Goal: Transaction & Acquisition: Book appointment/travel/reservation

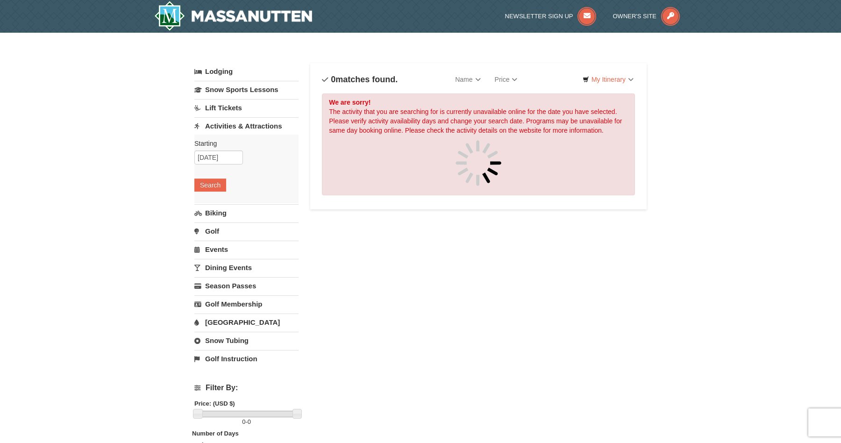
click at [251, 108] on link "Lift Tickets" at bounding box center [246, 107] width 104 height 17
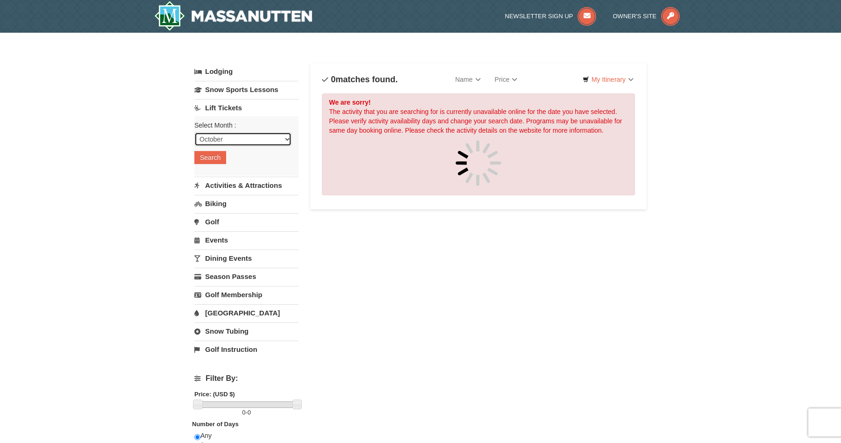
click at [282, 137] on select "October November December January February March April May June July August Sep…" at bounding box center [242, 139] width 97 height 14
select select "11"
click at [194, 132] on select "October November December January February March April May June July August Sep…" at bounding box center [242, 139] width 97 height 14
click at [219, 157] on button "Search" at bounding box center [210, 157] width 32 height 13
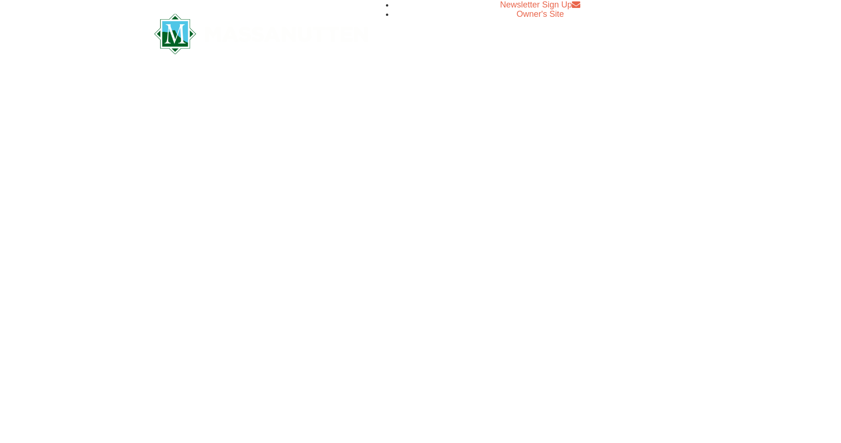
select select "11"
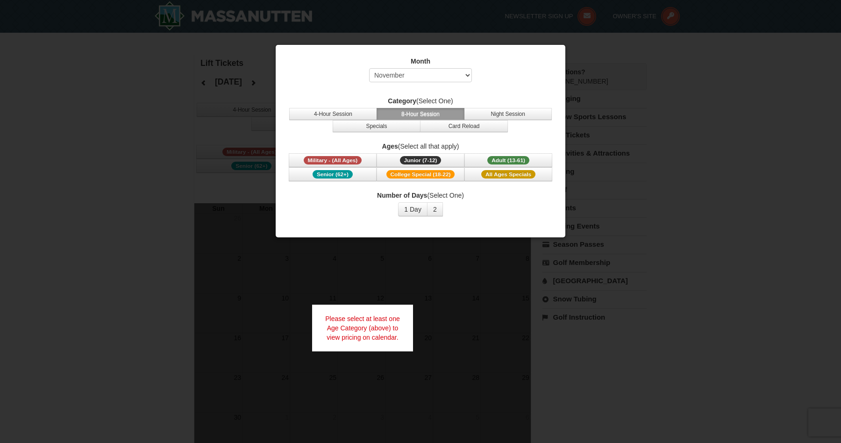
click at [456, 248] on div at bounding box center [420, 221] width 841 height 443
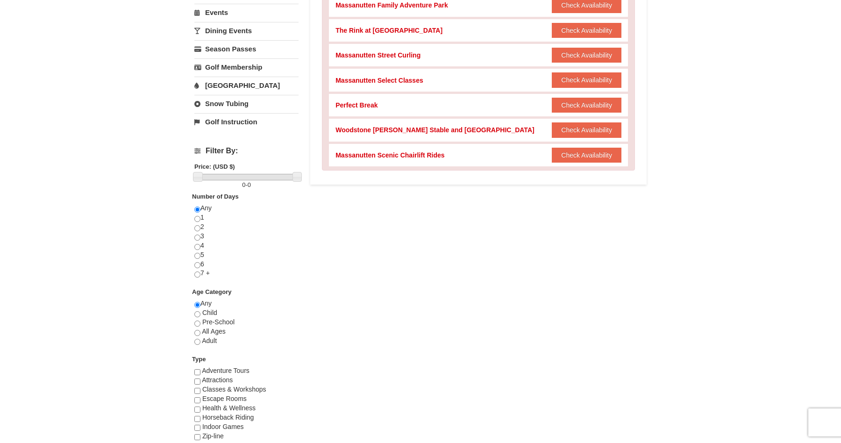
scroll to position [232, 0]
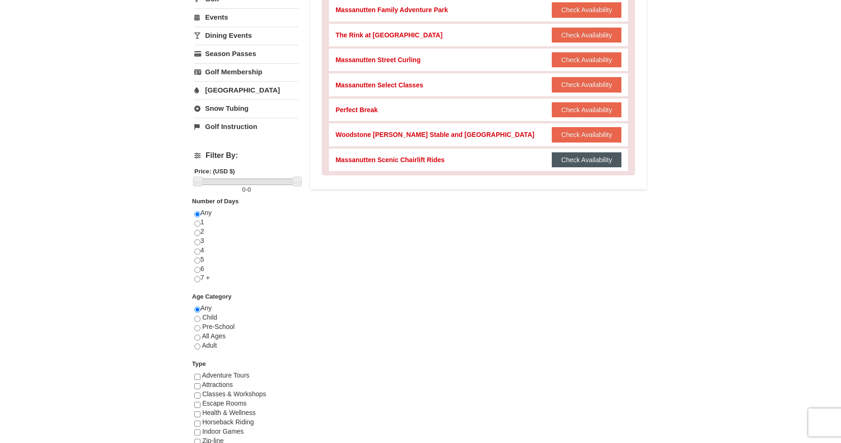
click at [587, 163] on button "Check Availability" at bounding box center [587, 159] width 70 height 15
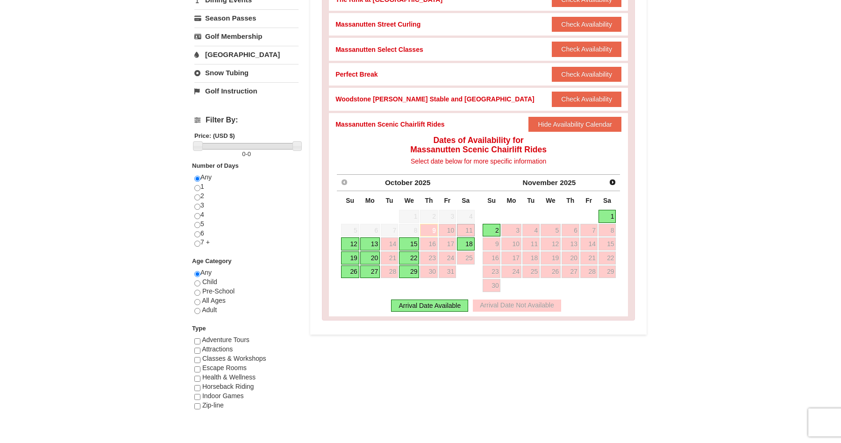
scroll to position [271, 0]
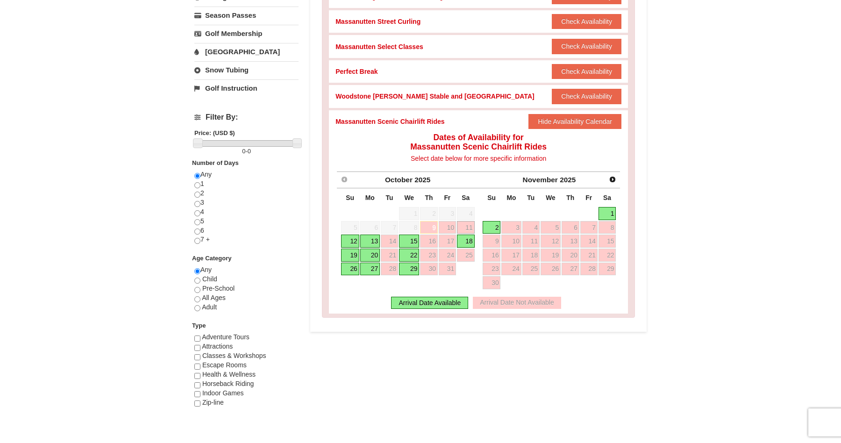
click at [613, 216] on link "1" at bounding box center [607, 213] width 18 height 13
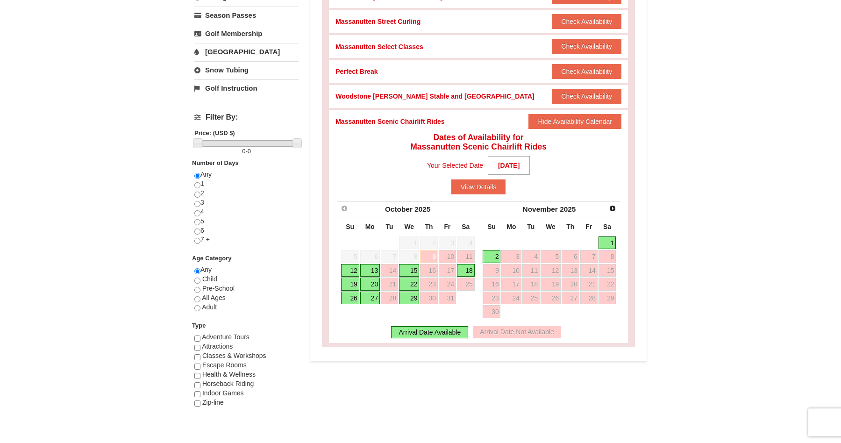
click at [608, 246] on link "1" at bounding box center [607, 242] width 18 height 13
click at [605, 238] on link "1" at bounding box center [607, 242] width 18 height 13
click at [487, 191] on button "View Details" at bounding box center [478, 186] width 55 height 15
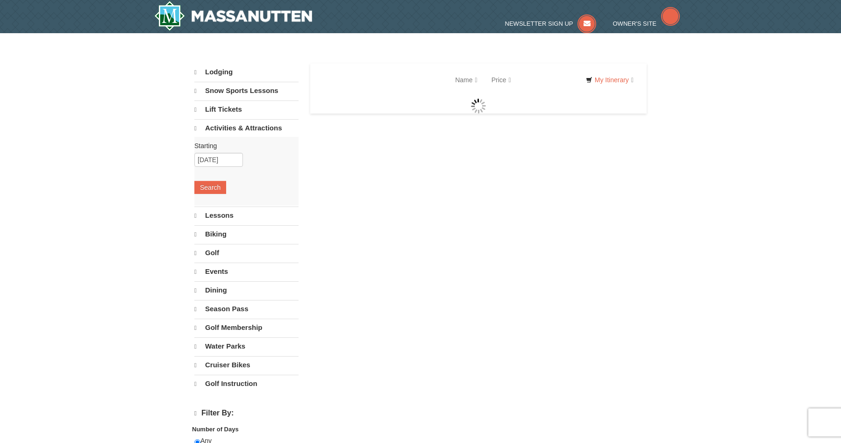
select select "10"
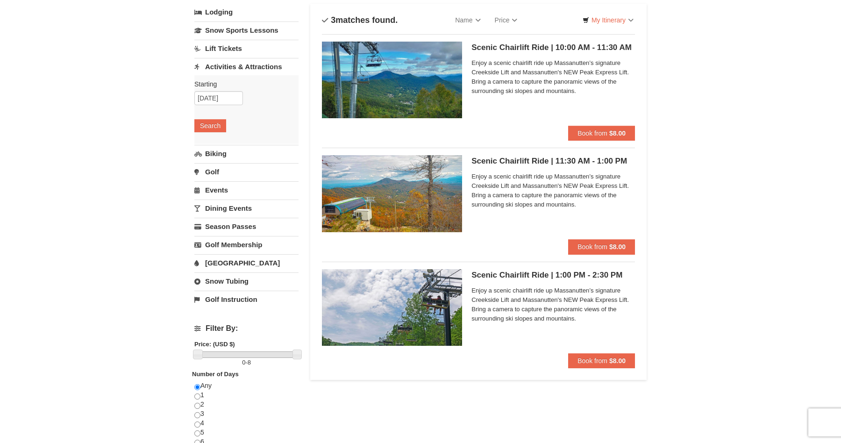
scroll to position [14, 0]
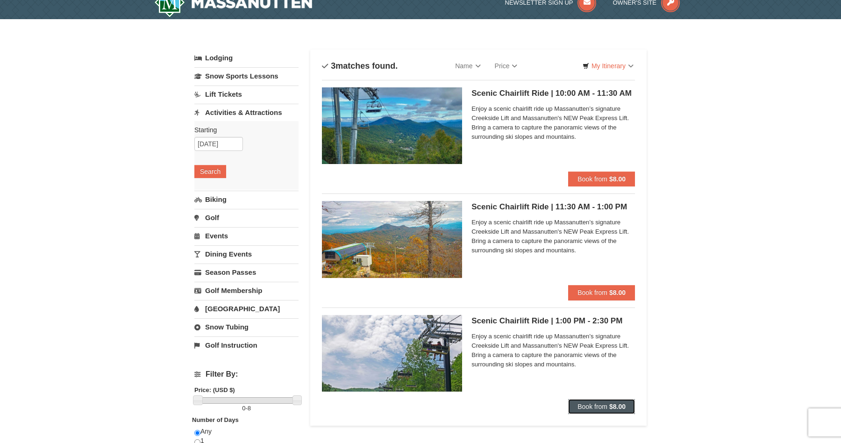
click at [606, 405] on span "Book from" at bounding box center [592, 406] width 30 height 7
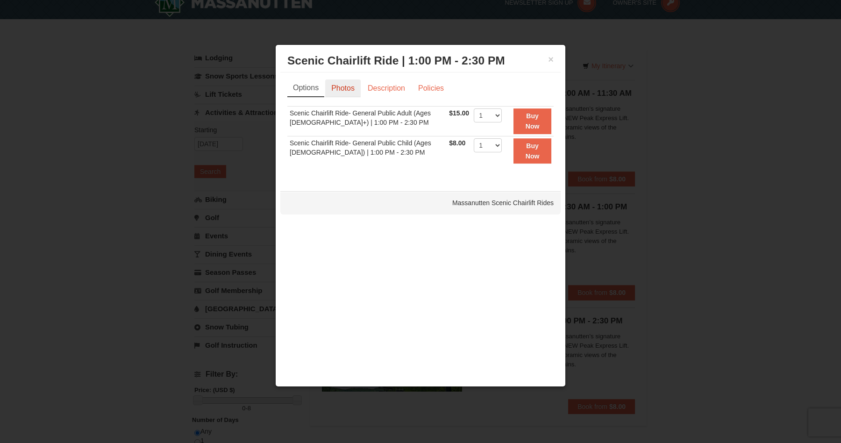
click at [349, 94] on link "Photos" at bounding box center [343, 88] width 36 height 18
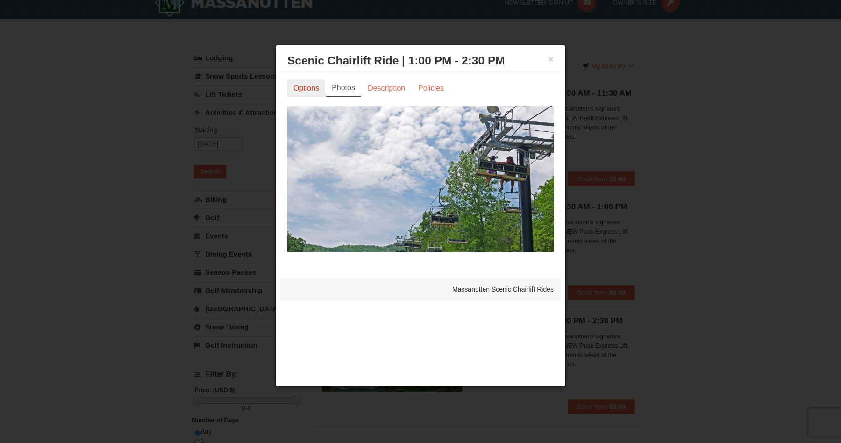
click at [311, 94] on link "Options" at bounding box center [306, 88] width 38 height 18
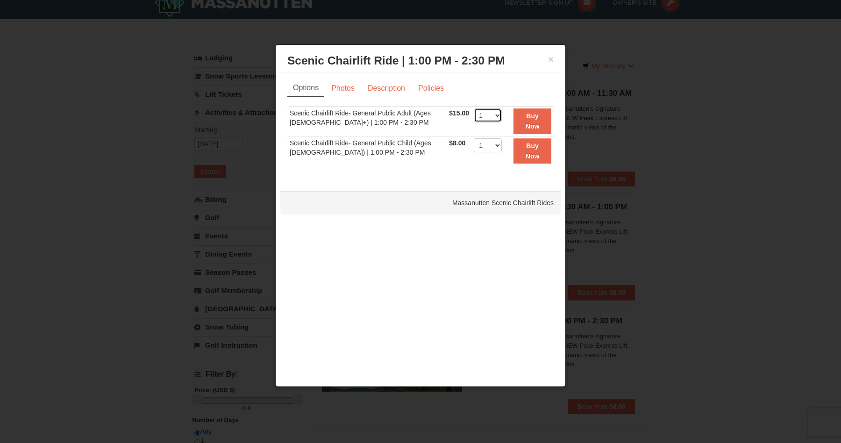
click at [494, 114] on select "1 2 3 4 5 6 7 8 9 10 11 12 13 14 15 16 17 18 19 20 21 22" at bounding box center [488, 115] width 28 height 14
select select "7"
click at [474, 108] on select "1 2 3 4 5 6 7 8 9 10 11 12 13 14 15 16 17 18 19 20 21 22" at bounding box center [488, 115] width 28 height 14
click at [427, 87] on link "Policies" at bounding box center [431, 88] width 38 height 18
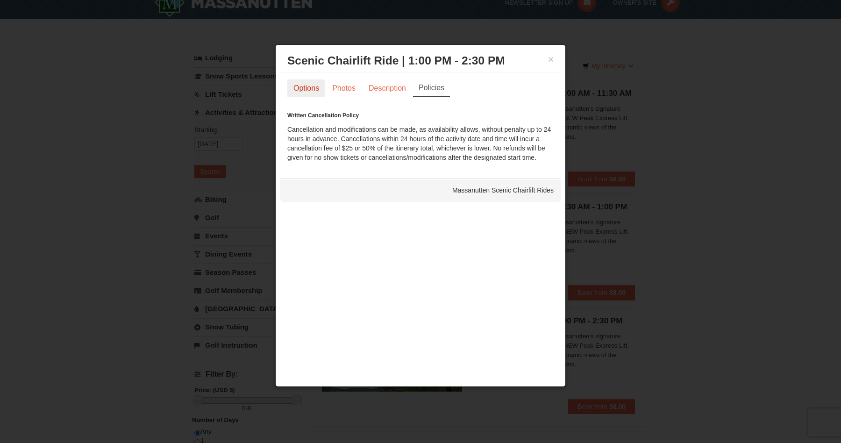
click at [308, 94] on link "Options" at bounding box center [306, 88] width 38 height 18
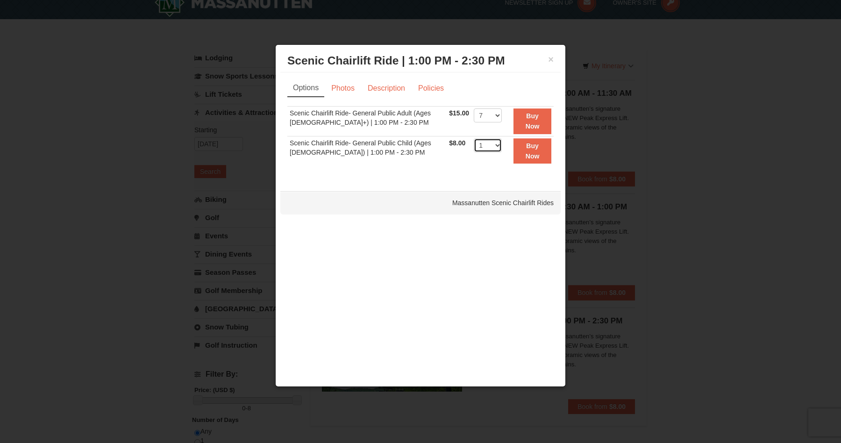
click at [494, 143] on select "1 2 3 4 5 6 7 8 9 10 11 12 13 14 15 16 17 18 19 20 21 22" at bounding box center [488, 145] width 28 height 14
click at [538, 121] on button "Buy Now" at bounding box center [532, 121] width 38 height 26
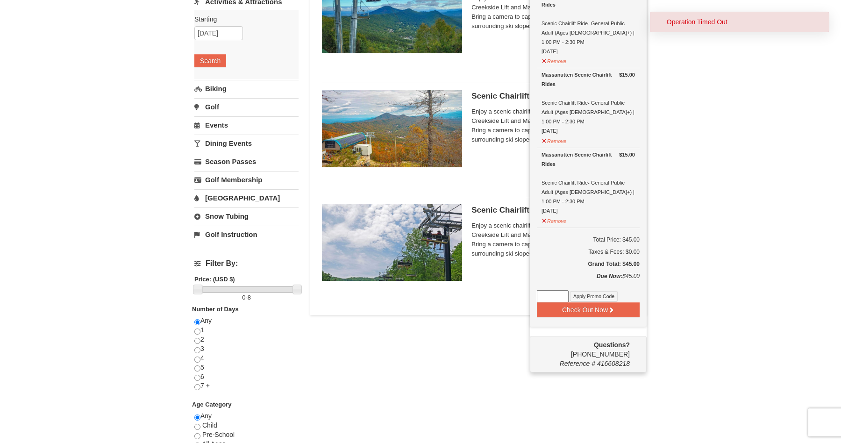
scroll to position [126, 0]
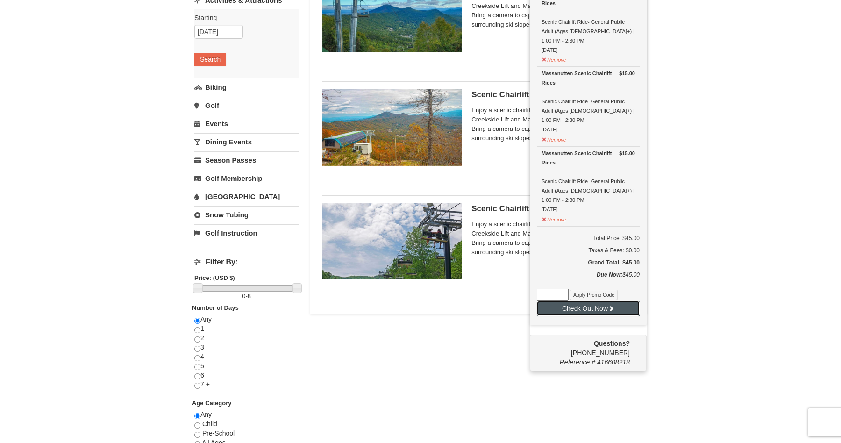
click at [589, 301] on button "Check Out Now" at bounding box center [588, 308] width 103 height 15
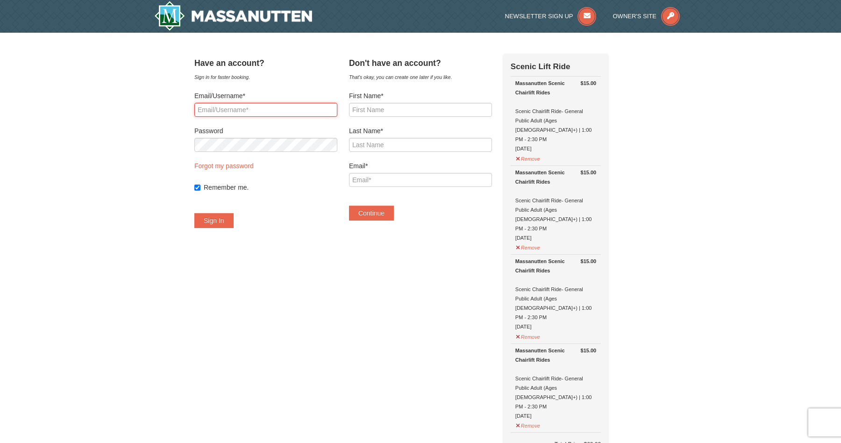
click at [225, 107] on input "Email/Username*" at bounding box center [265, 110] width 143 height 14
click at [441, 112] on input "First Name*" at bounding box center [420, 110] width 143 height 14
type input "[PERSON_NAME]"
click at [382, 178] on input "Email*" at bounding box center [420, 180] width 143 height 14
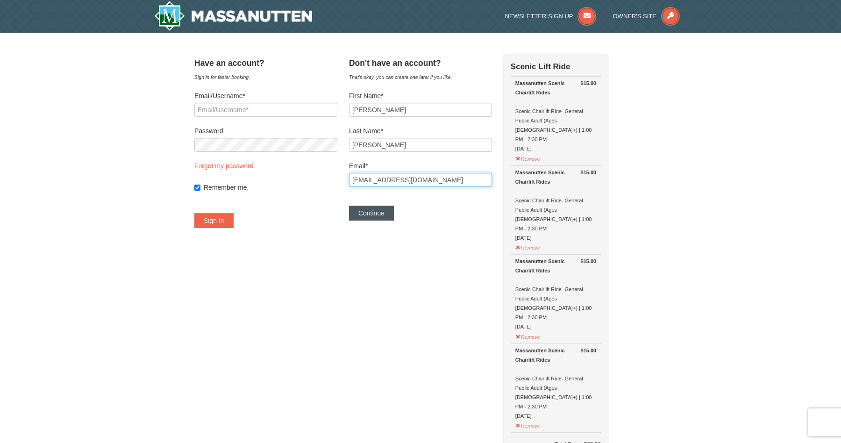
type input "[EMAIL_ADDRESS][DOMAIN_NAME]"
click at [382, 218] on button "Continue" at bounding box center [371, 213] width 45 height 15
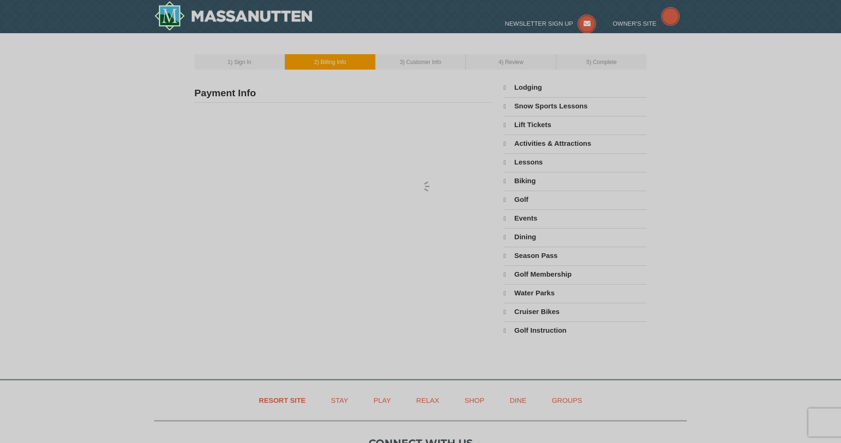
type input "[PERSON_NAME]"
type input "[EMAIL_ADDRESS][DOMAIN_NAME]"
select select "10"
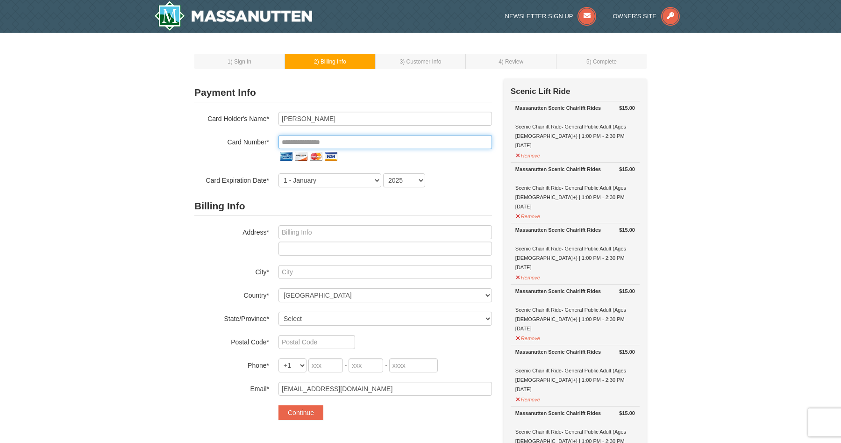
click at [339, 141] on input "tel" at bounding box center [385, 142] width 214 height 14
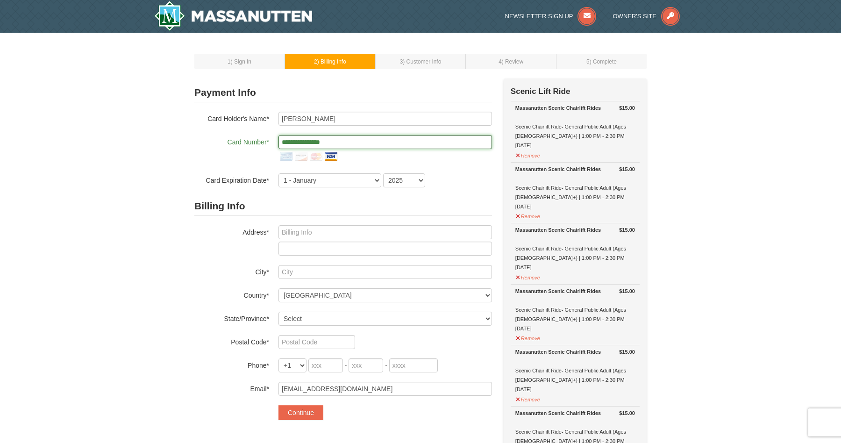
type input "**********"
click at [289, 202] on h2 "Billing Info" at bounding box center [343, 206] width 298 height 19
click at [317, 184] on select "1 - January 2 - February 3 - March 4 - April 5 - May 6 - June 7 - July 8 - Augu…" at bounding box center [329, 180] width 103 height 14
select select "4"
click at [278, 173] on select "1 - January 2 - February 3 - March 4 - April 5 - May 6 - June 7 - July 8 - Augu…" at bounding box center [329, 180] width 103 height 14
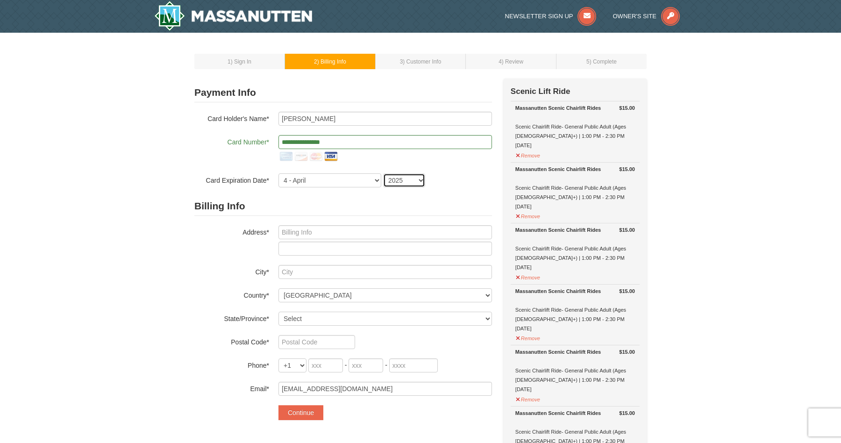
click at [406, 183] on select "2025 2026 2027 2028 2029 2030 2031 2032 2033 2034" at bounding box center [404, 180] width 42 height 14
select select "2030"
click at [383, 173] on select "2025 2026 2027 2028 2029 2030 2031 2032 2033 2034" at bounding box center [404, 180] width 42 height 14
click at [376, 235] on input "text" at bounding box center [385, 232] width 214 height 14
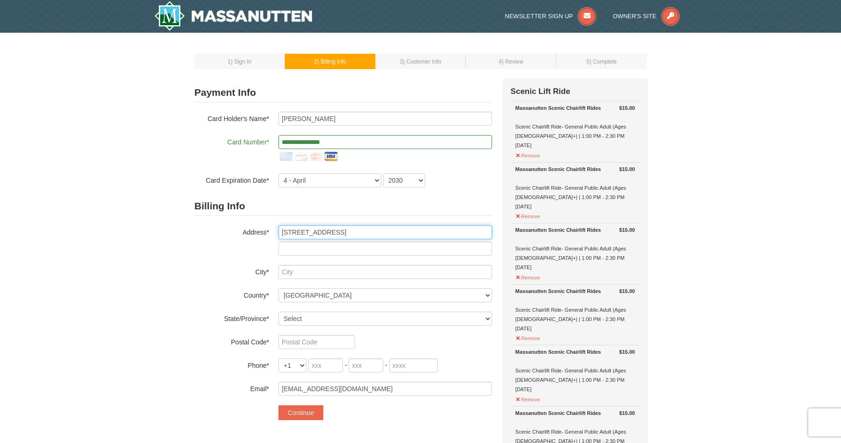
type input "7554 Duneiden Lane"
click at [312, 328] on div "Billing Info Address* 7554 Duneiden Lane City* Manassas`` Country* ----- Select…" at bounding box center [343, 296] width 298 height 199
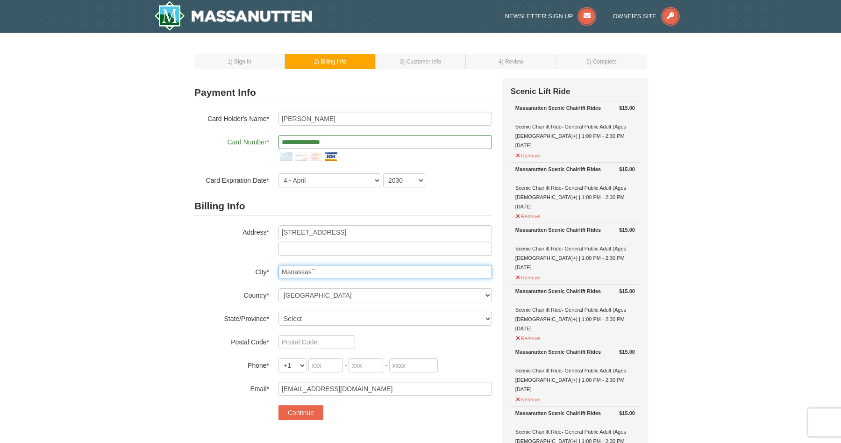
click at [328, 278] on input "Manassas``" at bounding box center [385, 272] width 214 height 14
type input "Manassas"
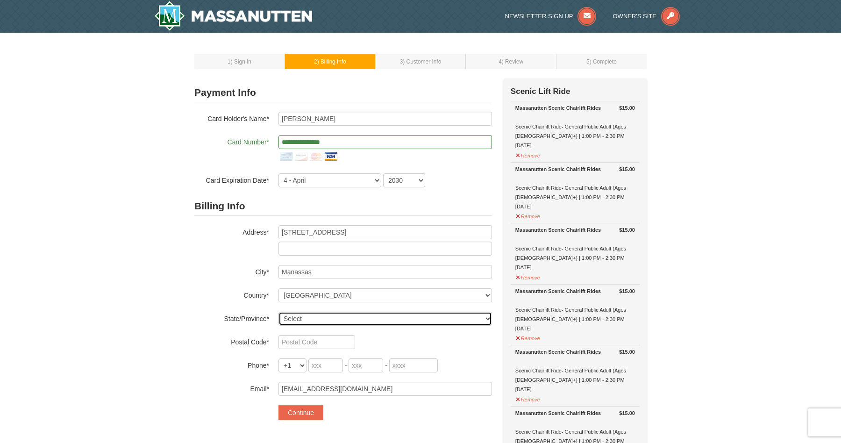
click at [329, 319] on select "Select Alabama Alaska American Samoa Arizona Arkansas California Colorado Conne…" at bounding box center [385, 319] width 214 height 14
select select "VA"
click at [278, 312] on select "Select Alabama Alaska American Samoa Arizona Arkansas California Colorado Conne…" at bounding box center [385, 319] width 214 height 14
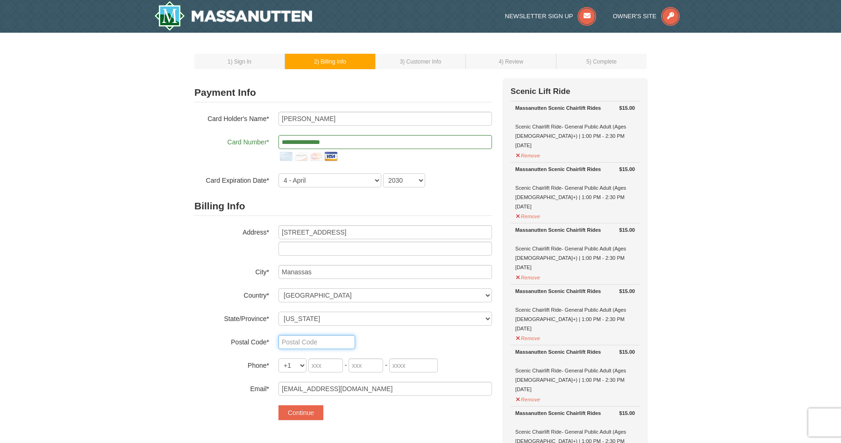
click at [298, 345] on input "text" at bounding box center [316, 342] width 77 height 14
type input "20109"
click at [324, 368] on input "tel" at bounding box center [325, 365] width 35 height 14
type input "571"
click at [372, 364] on input "tel" at bounding box center [366, 365] width 35 height 14
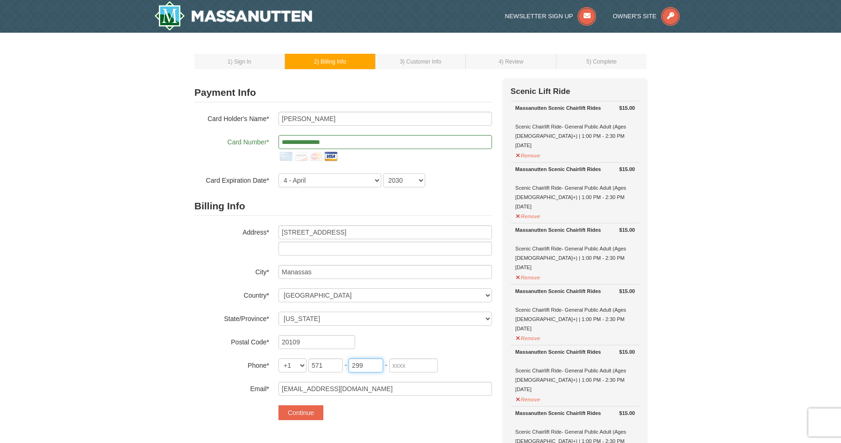
type input "299"
type input "7295"
click at [313, 408] on button "Continue" at bounding box center [300, 412] width 45 height 15
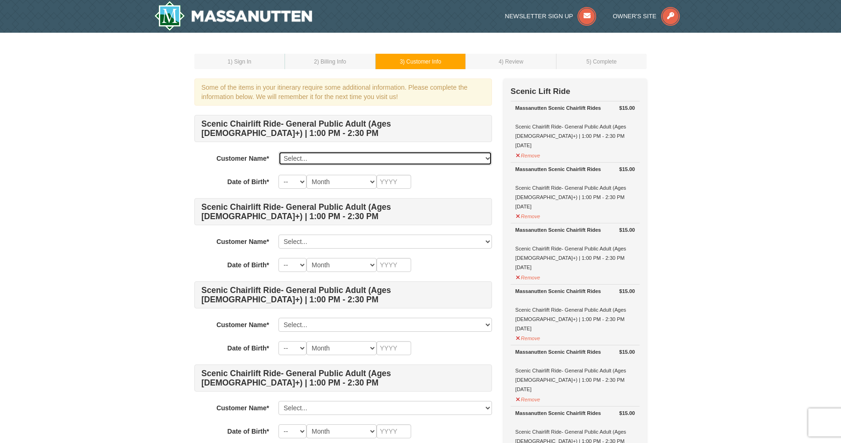
click at [310, 161] on select "Select... Mahima Subedi Add New..." at bounding box center [385, 158] width 214 height 14
select select "28365151"
click at [278, 151] on select "Select... Mahima Subedi Add New..." at bounding box center [385, 158] width 214 height 14
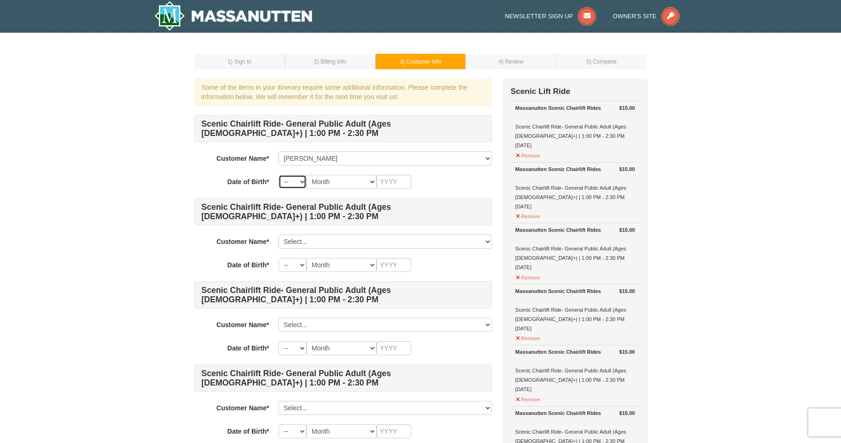
click at [295, 183] on select "-- 01 02 03 04 05 06 07 08 09 10 11 12 13 14 15 16 17 18 19 20 21 22 23 24 25 2…" at bounding box center [292, 182] width 28 height 14
select select "11"
click at [278, 175] on select "-- 01 02 03 04 05 06 07 08 09 10 11 12 13 14 15 16 17 18 19 20 21 22 23 24 25 2…" at bounding box center [292, 182] width 28 height 14
click at [353, 183] on select "Month January February March April May June July August September October Novem…" at bounding box center [341, 182] width 70 height 14
select select "11"
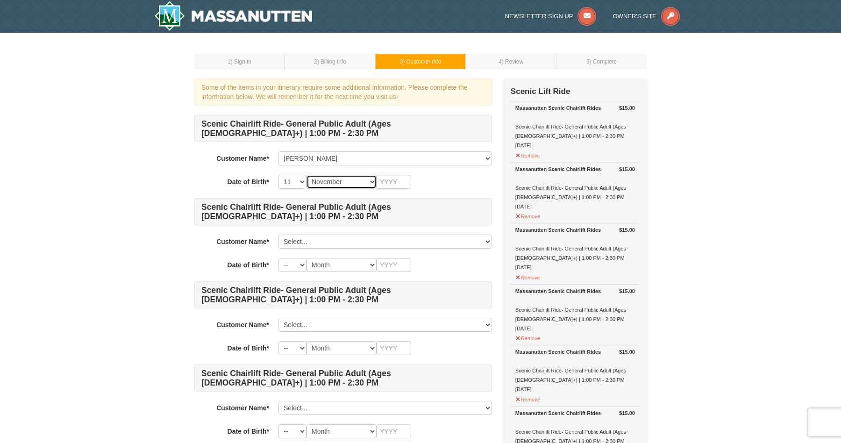
click at [306, 175] on select "Month January February March April May June July August September October Novem…" at bounding box center [341, 182] width 70 height 14
click at [397, 183] on input "text" at bounding box center [394, 182] width 35 height 14
type input "1999"
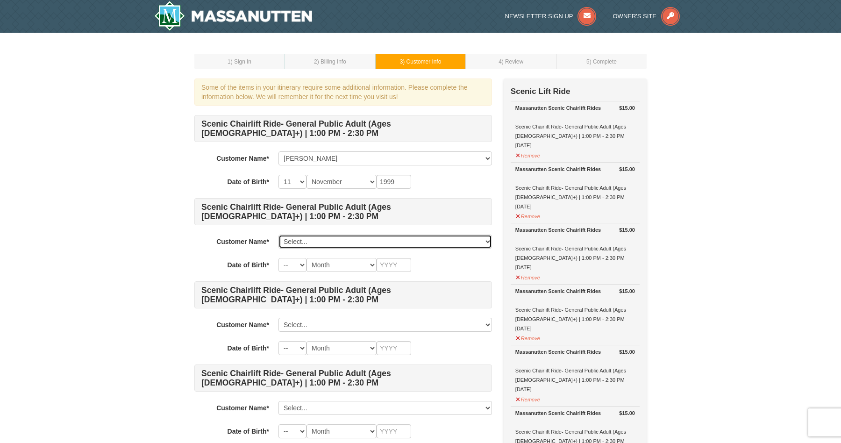
click at [383, 243] on select "Select... Mahima Subedi Add New..." at bounding box center [385, 242] width 214 height 14
click at [314, 242] on select "Select... Mahima Subedi Add New..." at bounding box center [385, 242] width 214 height 14
click select "Select... Mahima Subedi Add New..." at bounding box center [385, 242] width 214 height 14
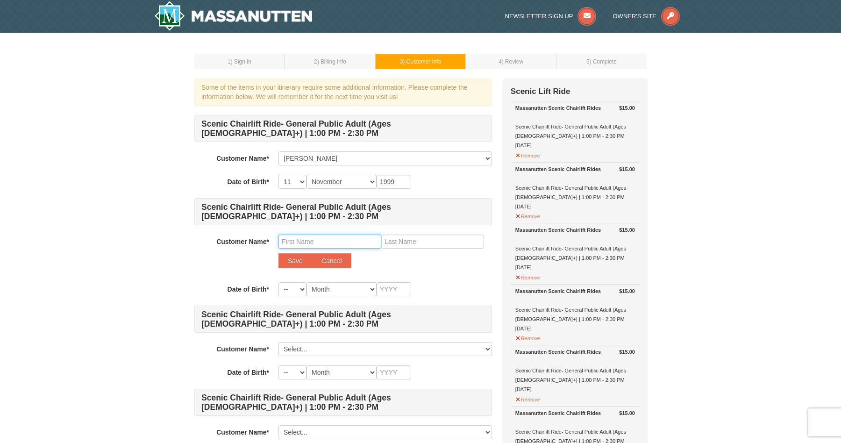
click at [313, 239] on input "text" at bounding box center [329, 242] width 103 height 14
type input "Sijan"
type input "Shrestha"
click at [299, 265] on button "Save" at bounding box center [295, 260] width 34 height 15
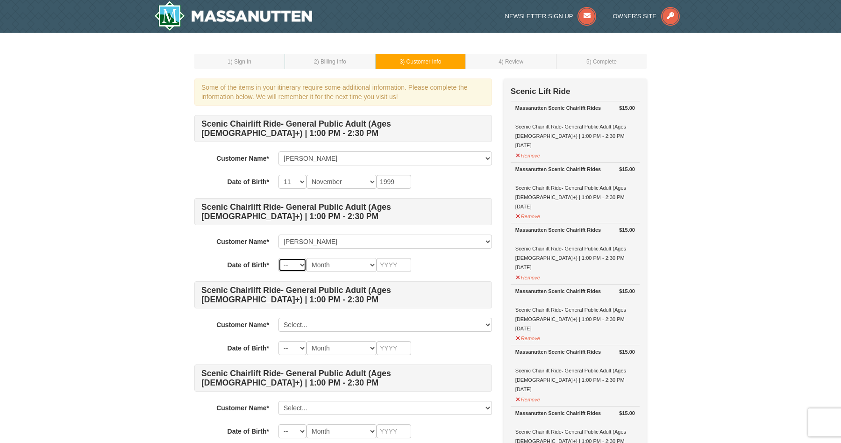
click at [298, 266] on select "-- 01 02 03 04 05 06 07 08 09 10 11 12 13 14 15 16 17 18 19 20 21 22 23 24 25 2…" at bounding box center [292, 265] width 28 height 14
select select "27"
click at [278, 258] on select "-- 01 02 03 04 05 06 07 08 09 10 11 12 13 14 15 16 17 18 19 20 21 22 23 24 25 2…" at bounding box center [292, 265] width 28 height 14
click at [343, 267] on select "Month January February March April May June July August September October Novem…" at bounding box center [341, 265] width 70 height 14
select select "02"
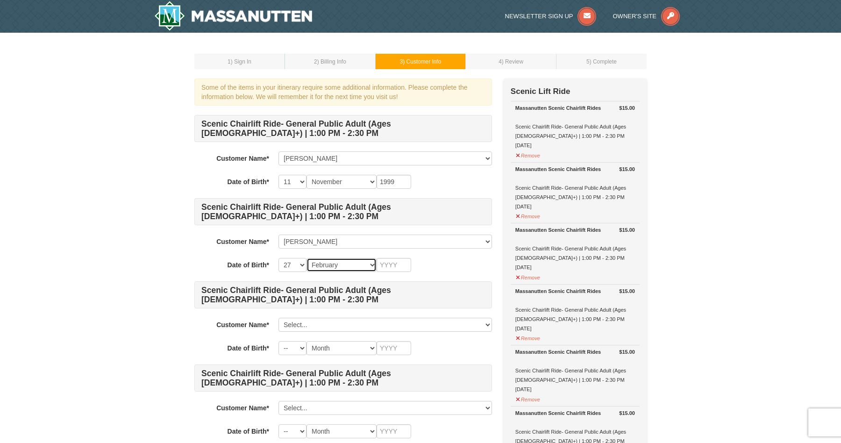
click at [306, 258] on select "Month January February March April May June July August September October Novem…" at bounding box center [341, 265] width 70 height 14
click at [384, 266] on input "text" at bounding box center [394, 265] width 35 height 14
type input "1993"
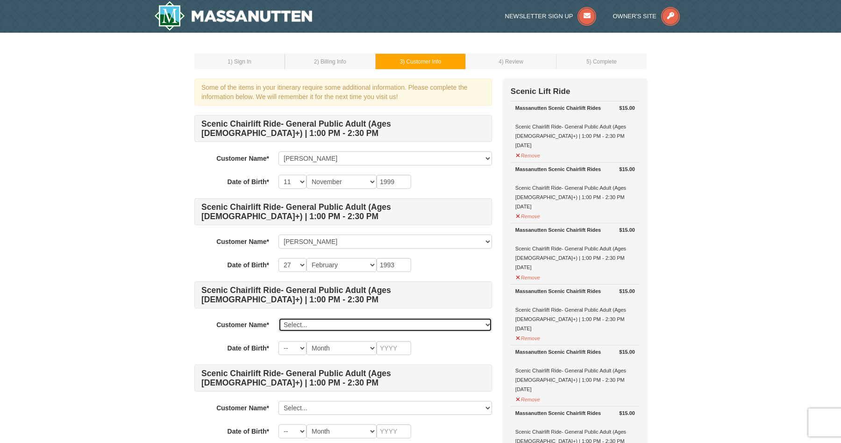
click at [348, 326] on select "Select... Mahima Subedi Sijan Shrestha Add New..." at bounding box center [385, 325] width 214 height 14
click select "Select... Mahima Subedi Sijan Shrestha Add New..." at bounding box center [385, 325] width 214 height 14
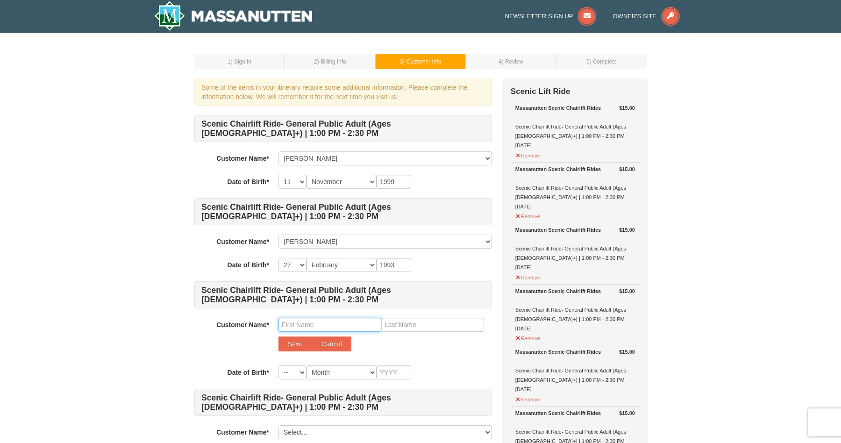
click at [314, 324] on input "text" at bounding box center [329, 325] width 103 height 14
type input "Manasi"
type input "Subedi"
click at [291, 341] on button "Save" at bounding box center [295, 343] width 34 height 15
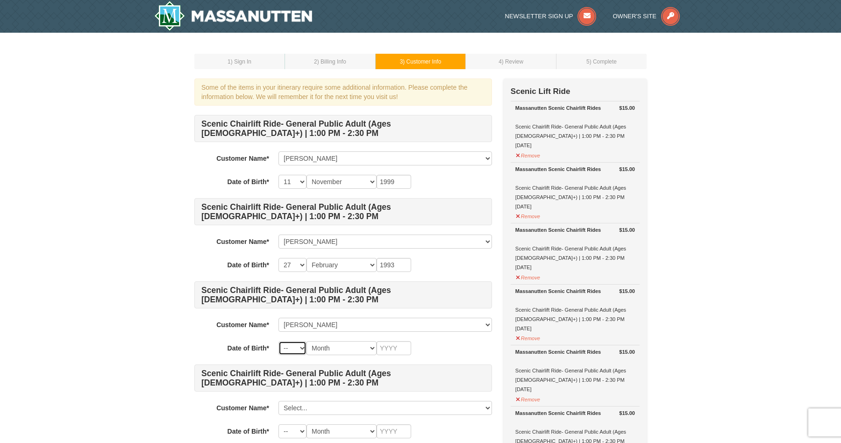
click at [293, 352] on select "-- 01 02 03 04 05 06 07 08 09 10 11 12 13 14 15 16 17 18 19 20 21 22 23 24 25 2…" at bounding box center [292, 348] width 28 height 14
select select "10"
click at [278, 341] on select "-- 01 02 03 04 05 06 07 08 09 10 11 12 13 14 15 16 17 18 19 20 21 22 23 24 25 2…" at bounding box center [292, 348] width 28 height 14
click at [345, 352] on select "Month January February March April May June July August September October Novem…" at bounding box center [341, 348] width 70 height 14
select select "03"
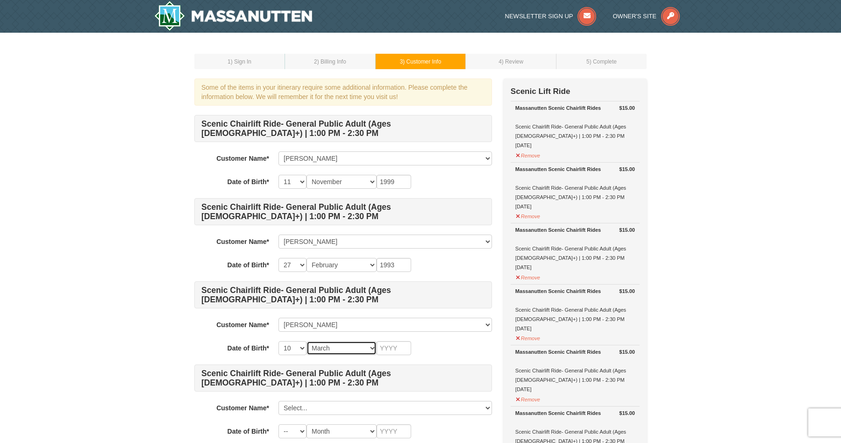
click at [306, 341] on select "Month January February March April May June July August September October Novem…" at bounding box center [341, 348] width 70 height 14
click at [387, 349] on input "text" at bounding box center [394, 348] width 35 height 14
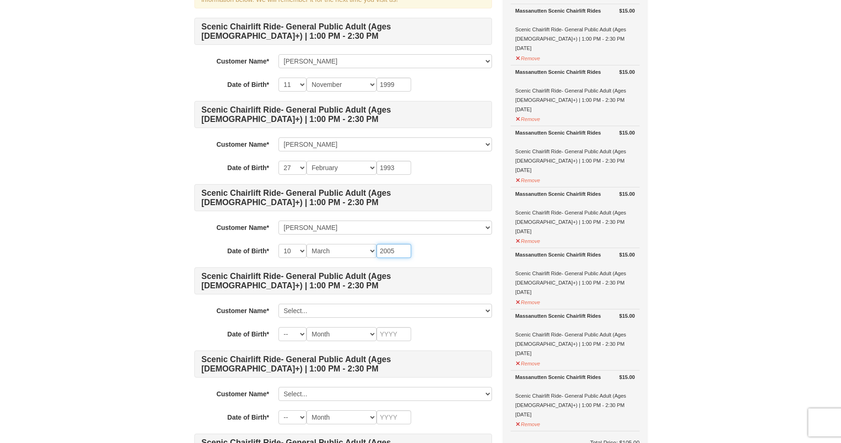
scroll to position [112, 0]
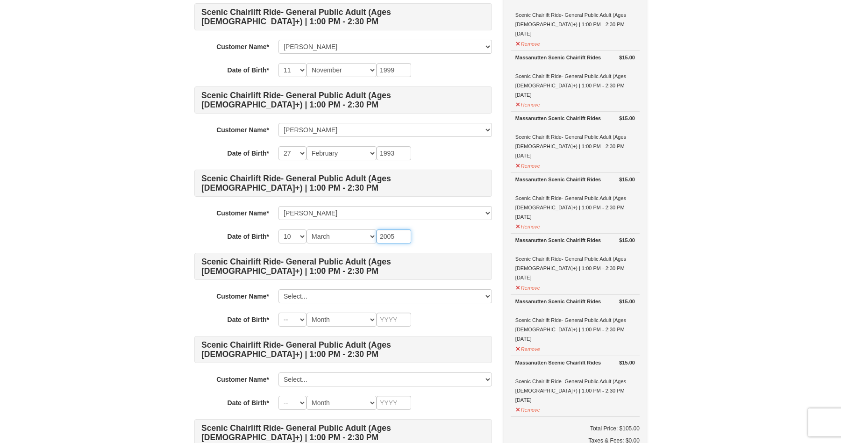
type input "2005"
click at [329, 295] on select "Select... Mahima Subedi Sijan Shrestha Manasi Subedi Add New..." at bounding box center [385, 296] width 214 height 14
click select "Select... Mahima Subedi Sijan Shrestha Manasi Subedi Add New..." at bounding box center [385, 296] width 214 height 14
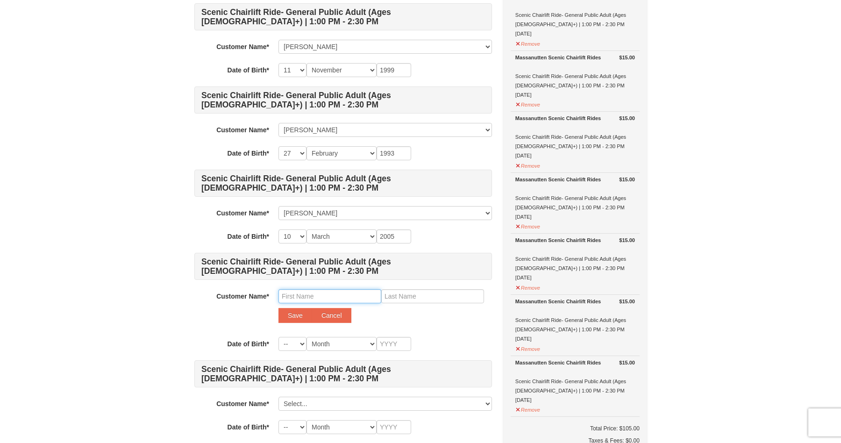
click at [334, 299] on input "text" at bounding box center [329, 296] width 103 height 14
type input "Rajani"
type input "Subedi"
click at [304, 319] on button "Save" at bounding box center [295, 315] width 34 height 15
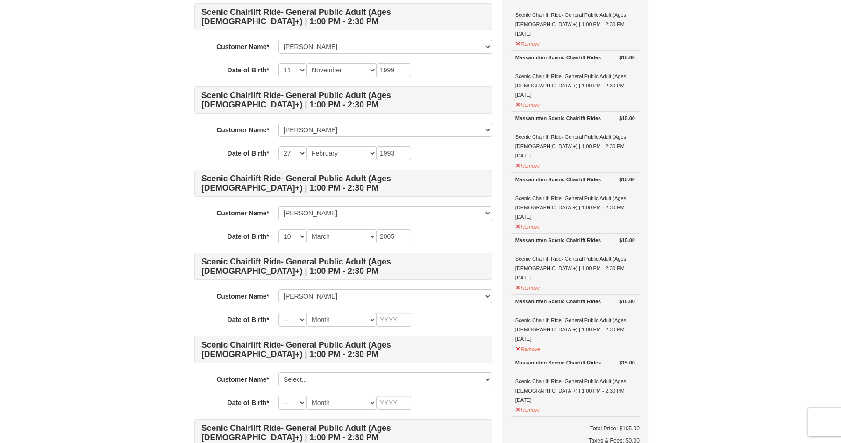
click at [294, 326] on div "Scenic Chairlift Ride- General Public Adult (Ages 13+) | 1:00 PM - 2:30 PM Cust…" at bounding box center [343, 289] width 298 height 573
click at [293, 321] on select "-- 01 02 03 04 05 06 07 08 09 10 11 12 13 14 15 16 17 18 19 20 21 22 23 24 25 2…" at bounding box center [292, 320] width 28 height 14
select select "19"
click at [278, 313] on select "-- 01 02 03 04 05 06 07 08 09 10 11 12 13 14 15 16 17 18 19 20 21 22 23 24 25 2…" at bounding box center [292, 320] width 28 height 14
click at [299, 70] on select "-- 01 02 03 04 05 06 07 08 09 10 11 12 13 14 15 16 17 18 19 20 21 22 23 24 25 2…" at bounding box center [292, 70] width 28 height 14
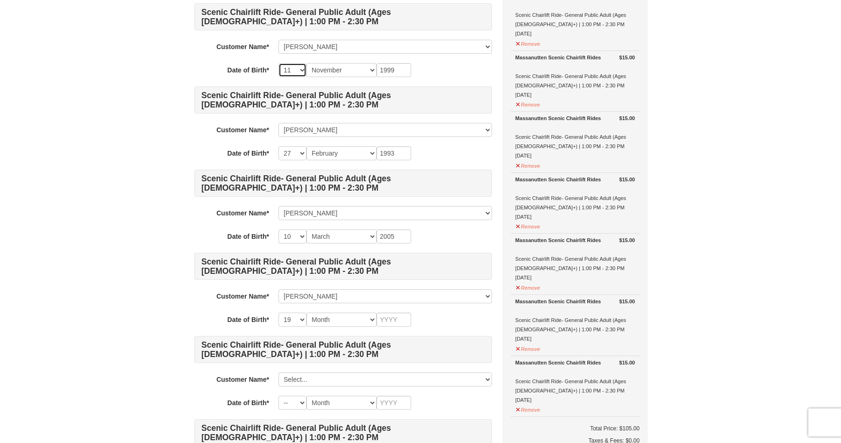
select select "20"
click at [278, 63] on select "-- 01 02 03 04 05 06 07 08 09 10 11 12 13 14 15 16 17 18 19 20 21 22 23 24 25 2…" at bounding box center [292, 70] width 28 height 14
click at [333, 321] on select "Month January February March April May June July August September October Novem…" at bounding box center [341, 320] width 70 height 14
select select "11"
click at [306, 313] on select "Month January February March April May June July August September October Novem…" at bounding box center [341, 320] width 70 height 14
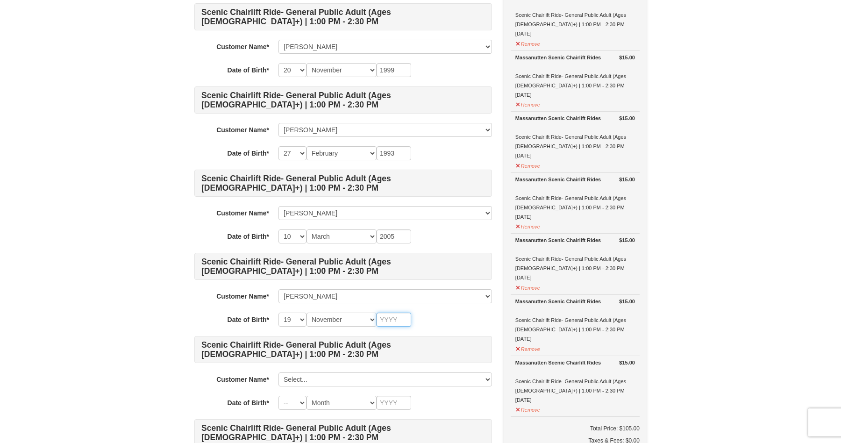
click at [394, 318] on input "text" at bounding box center [394, 320] width 35 height 14
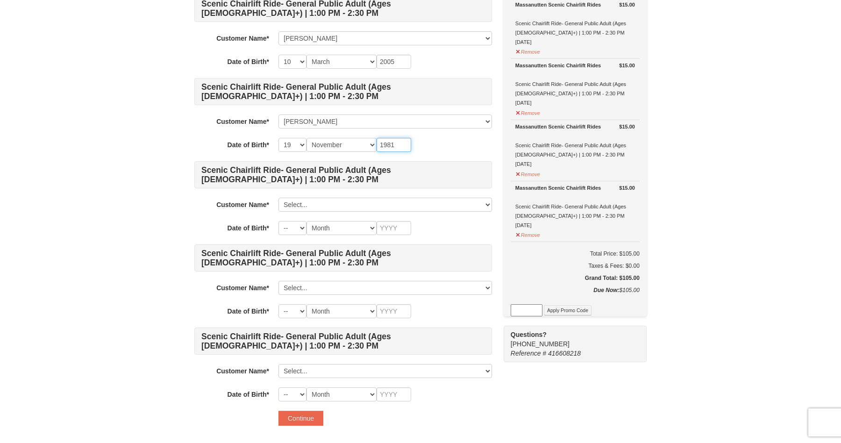
scroll to position [293, 0]
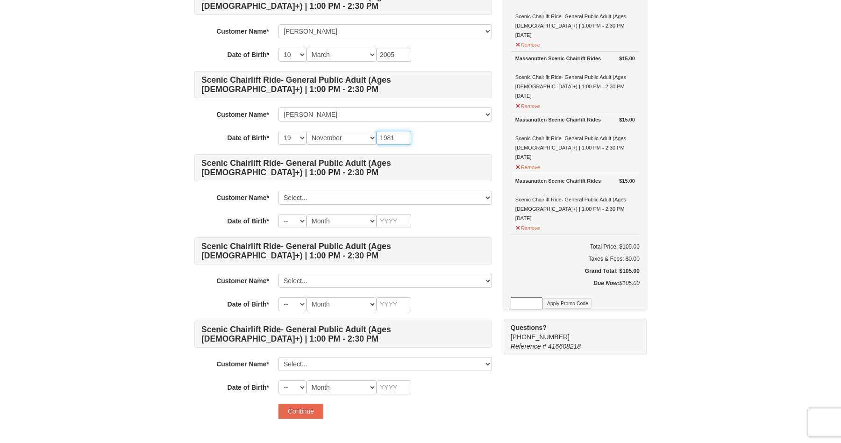
type input "1981"
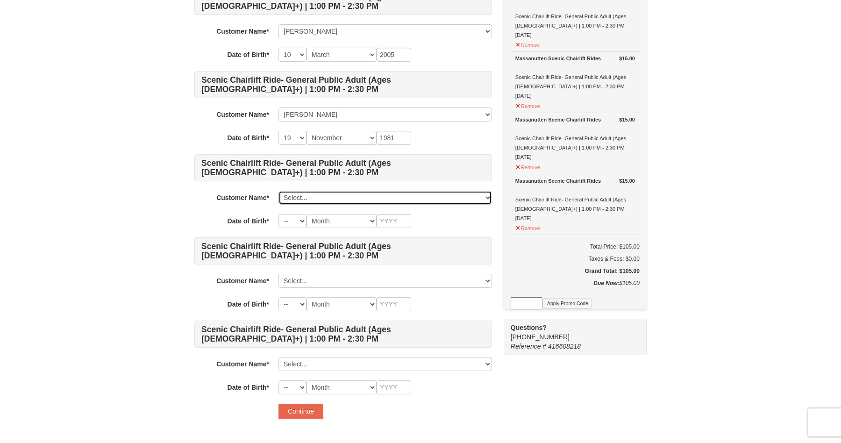
click at [306, 203] on select "Select... Mahima Subedi Sijan Shrestha Manasi Subedi Rajani Subedi Add New..." at bounding box center [385, 198] width 214 height 14
click select "Select... Mahima Subedi Sijan Shrestha Manasi Subedi Rajani Subedi Add New..." at bounding box center [385, 198] width 214 height 14
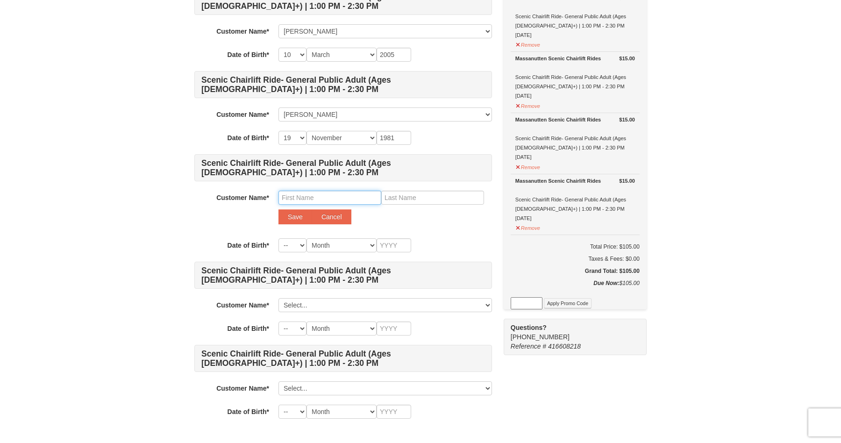
click at [296, 199] on input "text" at bounding box center [329, 198] width 103 height 14
type input "Mahendra"
type input "Subedi"
click at [286, 223] on button "Save" at bounding box center [295, 216] width 34 height 15
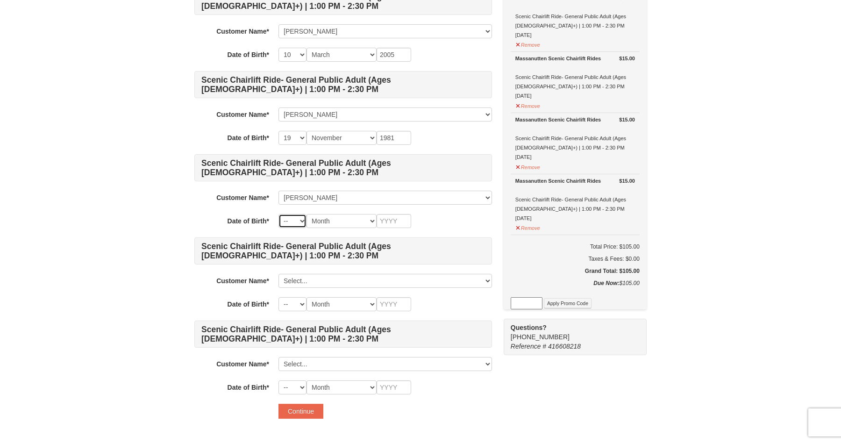
click at [299, 225] on select "-- 01 02 03 04 05 06 07 08 09 10 11 12 13 14 15 16 17 18 19 20 21 22 23 24 25 2…" at bounding box center [292, 221] width 28 height 14
select select "10"
click at [278, 214] on select "-- 01 02 03 04 05 06 07 08 09 10 11 12 13 14 15 16 17 18 19 20 21 22 23 24 25 2…" at bounding box center [292, 221] width 28 height 14
click at [359, 220] on select "Month January February March April May June July August September October Novem…" at bounding box center [341, 221] width 70 height 14
select select "08"
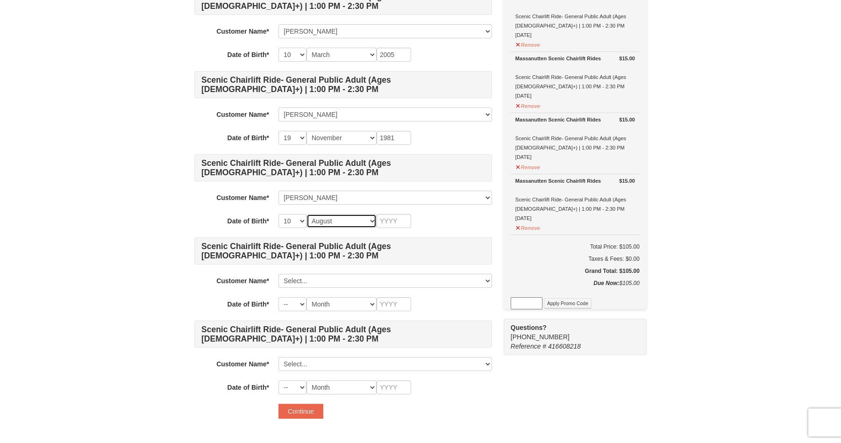
click at [306, 214] on select "Month January February March April May June July August September October Novem…" at bounding box center [341, 221] width 70 height 14
click at [391, 225] on input "text" at bounding box center [394, 221] width 35 height 14
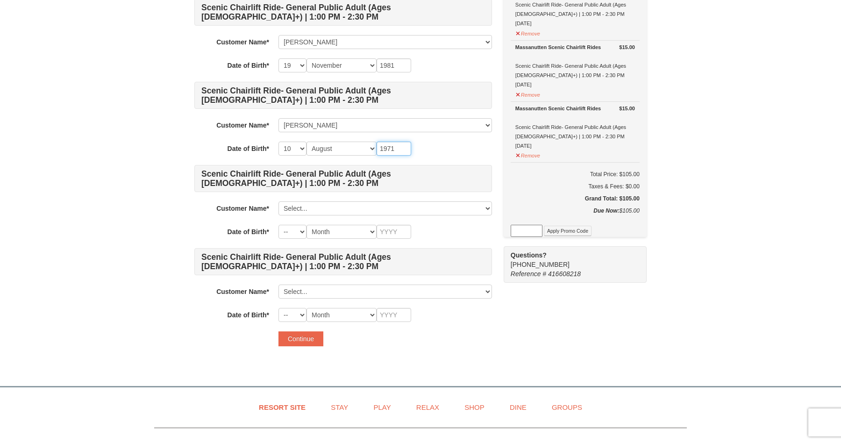
scroll to position [369, 0]
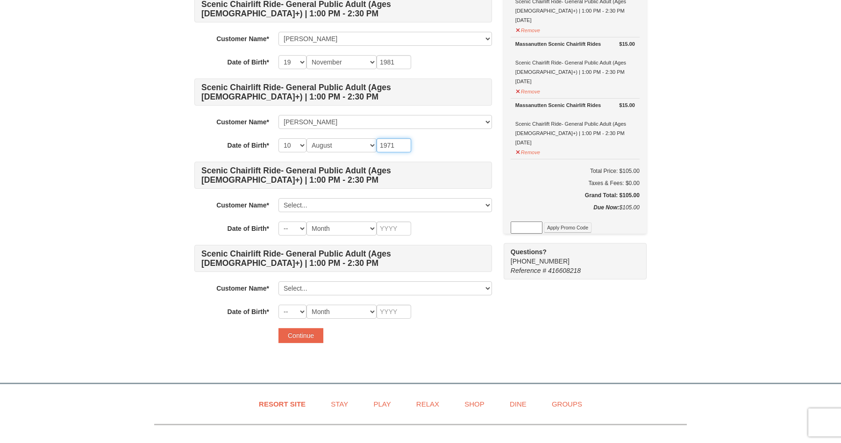
type input "1971"
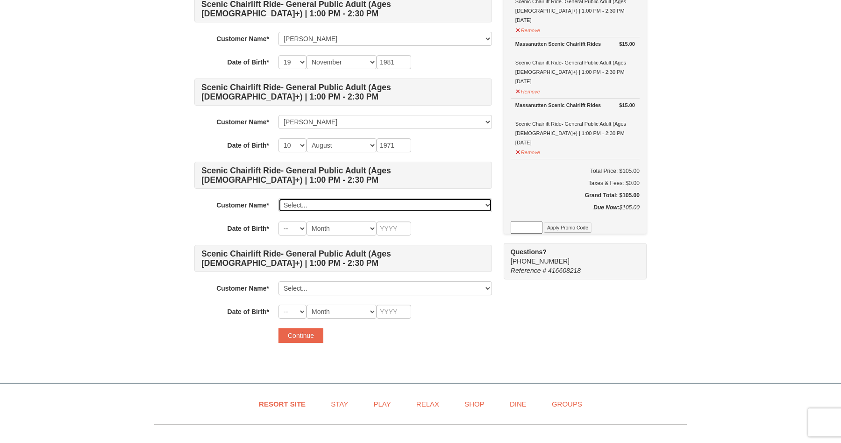
click at [320, 204] on select "Select... Mahima Subedi Sijan Shrestha Manasi Subedi Rajani Subedi Mahendra Sub…" at bounding box center [385, 205] width 214 height 14
click select "Select... Mahima Subedi Sijan Shrestha Manasi Subedi Rajani Subedi Mahendra Sub…" at bounding box center [385, 205] width 214 height 14
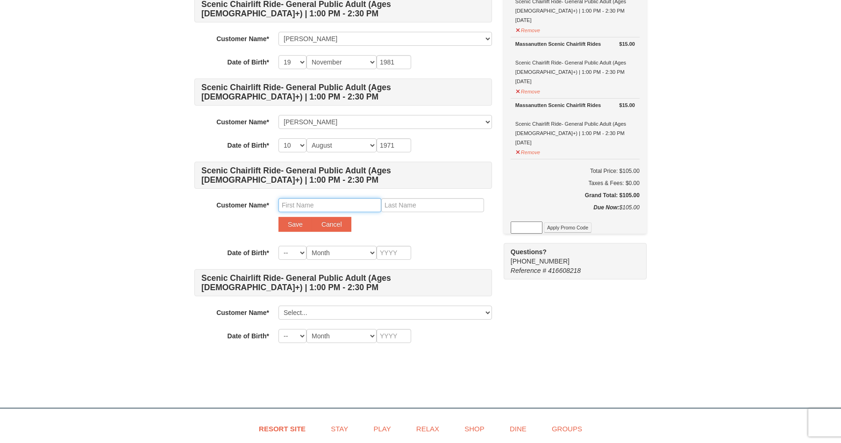
click at [316, 206] on input "text" at bounding box center [329, 205] width 103 height 14
type input "Srijana"
click at [399, 205] on input "Pokhrel" at bounding box center [432, 205] width 103 height 14
type input "Pokhrel"
click at [297, 233] on div "Customer Name* Select... Mahima Subedi Sijan Shrestha Manasi Subedi Rajani Sube…" at bounding box center [343, 217] width 298 height 38
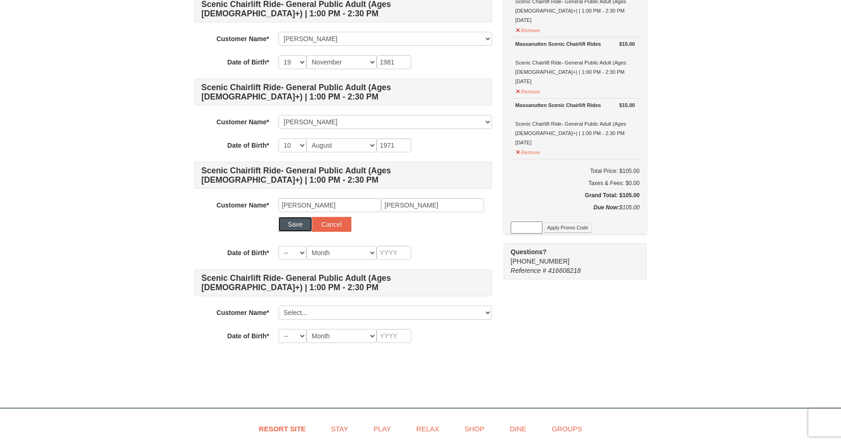
click at [294, 226] on button "Save" at bounding box center [295, 224] width 34 height 15
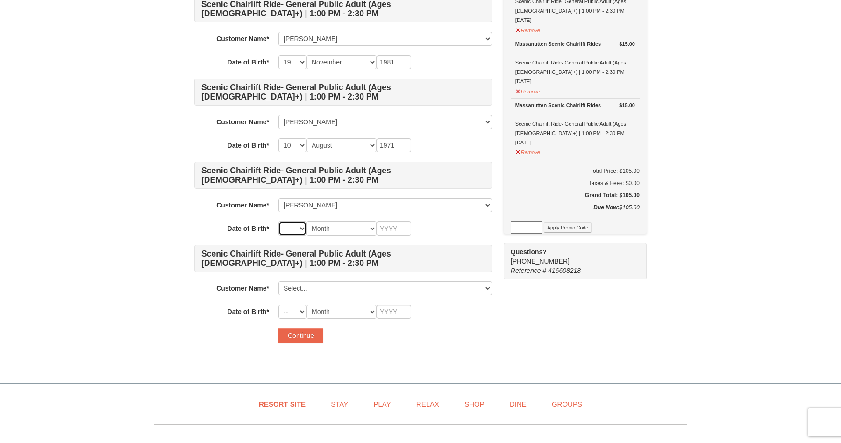
click at [295, 230] on select "-- 01 02 03 04 05 06 07 08 09 10 11 12 13 14 15 16 17 18 19 20 21 22 23 24 25 2…" at bounding box center [292, 228] width 28 height 14
click at [278, 221] on select "-- 01 02 03 04 05 06 07 08 09 10 11 12 13 14 15 16 17 18 19 20 21 22 23 24 25 2…" at bounding box center [292, 228] width 28 height 14
click at [299, 230] on select "-- 01 02 03 04 05 06 07 08 09 10 11 12 13 14 15 16 17 18 19 20 21 22 23 24 25 2…" at bounding box center [292, 228] width 28 height 14
select select "25"
click at [278, 221] on select "-- 01 02 03 04 05 06 07 08 09 10 11 12 13 14 15 16 17 18 19 20 21 22 23 24 25 2…" at bounding box center [292, 228] width 28 height 14
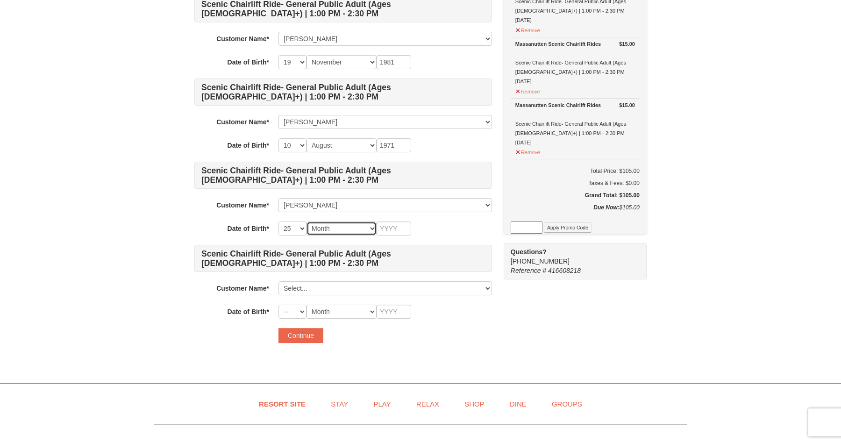
click at [324, 225] on select "Month January February March April May June July August September October Novem…" at bounding box center [341, 228] width 70 height 14
select select "04"
click at [306, 221] on select "Month January February March April May June July August September October Novem…" at bounding box center [341, 228] width 70 height 14
click at [391, 228] on input "text" at bounding box center [394, 228] width 35 height 14
type input "2000"
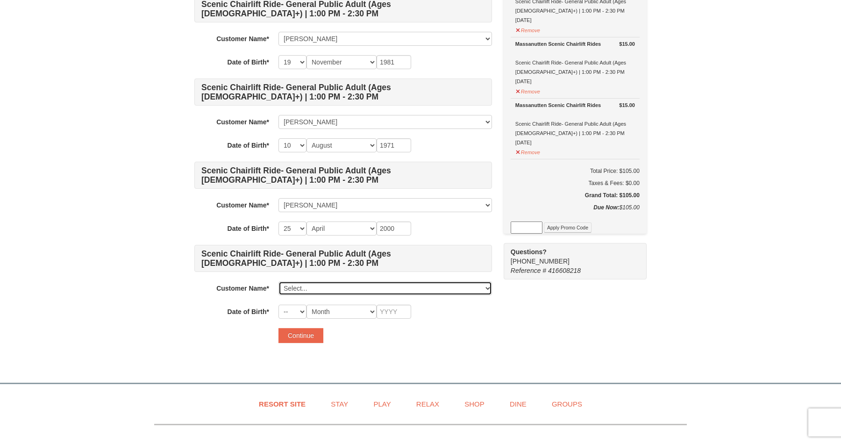
click at [319, 288] on select "Select... Mahima Subedi Sijan Shrestha Manasi Subedi Rajani Subedi Mahendra Sub…" at bounding box center [385, 288] width 214 height 14
click select "Select... Mahima Subedi Sijan Shrestha Manasi Subedi Rajani Subedi Mahendra Sub…" at bounding box center [385, 288] width 214 height 14
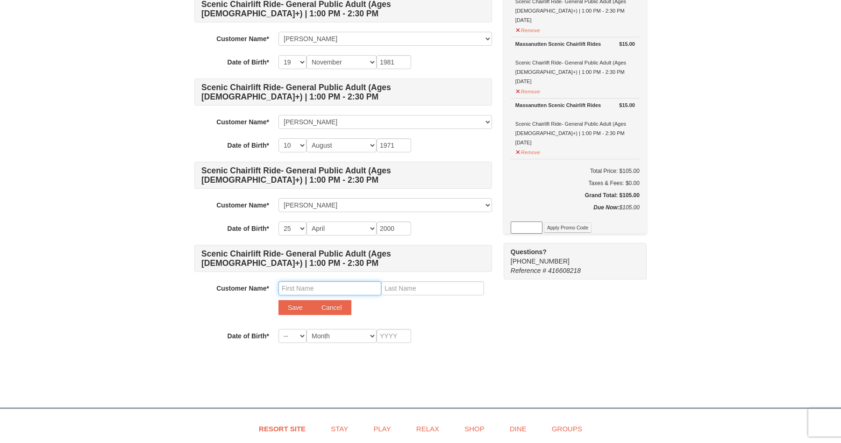
click at [324, 292] on input "text" at bounding box center [329, 288] width 103 height 14
type input "Nabin"
type input "Tiwari"
click at [289, 313] on button "Save" at bounding box center [295, 307] width 34 height 15
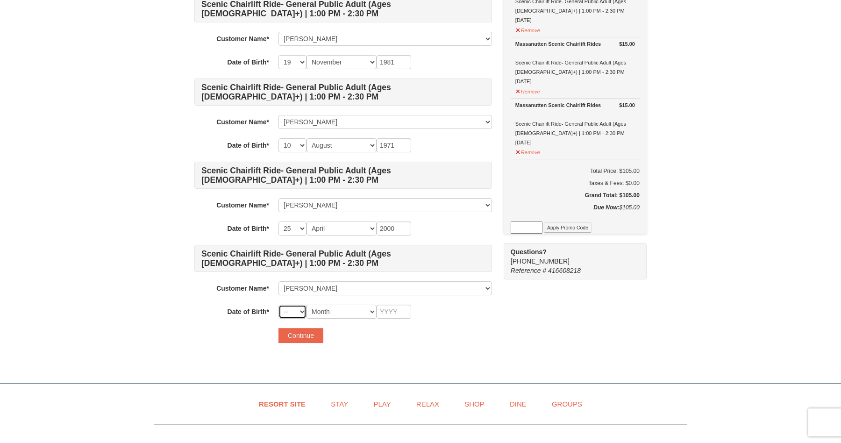
click at [299, 313] on select "-- 01 02 03 04 05 06 07 08 09 10 11 12 13 14 15 16 17 18 19 20 21 22 23 24 25 2…" at bounding box center [292, 312] width 28 height 14
click at [393, 314] on input "text" at bounding box center [394, 312] width 35 height 14
type input "1993"
click at [340, 316] on select "Month January February March April May June July August September October Novem…" at bounding box center [341, 312] width 70 height 14
select select "10"
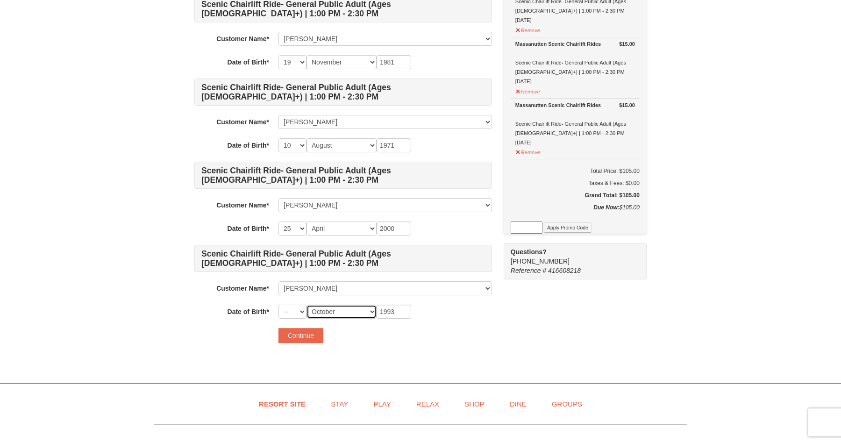
click at [306, 305] on select "Month January February March April May June July August September October Novem…" at bounding box center [341, 312] width 70 height 14
click at [301, 311] on select "-- 01 02 03 04 05 06 07 08 09 10 11 12 13 14 15 16 17 18 19 20 21 22 23 24 25 2…" at bounding box center [292, 312] width 28 height 14
select select "12"
click at [278, 305] on select "-- 01 02 03 04 05 06 07 08 09 10 11 12 13 14 15 16 17 18 19 20 21 22 23 24 25 2…" at bounding box center [292, 312] width 28 height 14
click at [307, 337] on button "Continue" at bounding box center [300, 335] width 45 height 15
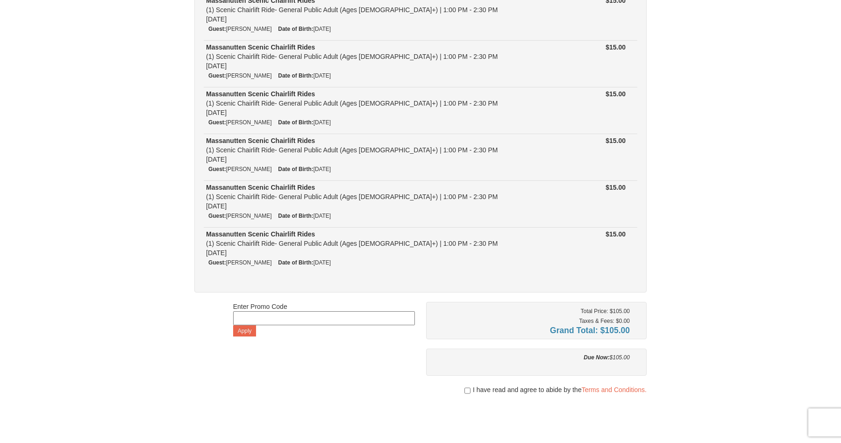
scroll to position [171, 0]
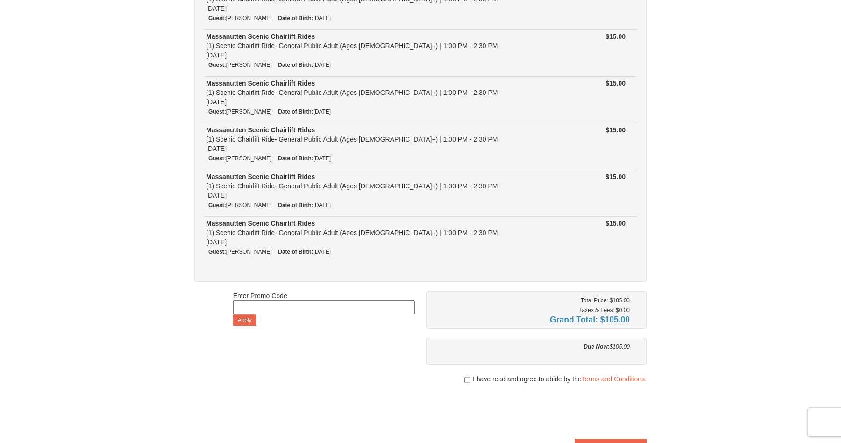
click at [284, 308] on input at bounding box center [324, 307] width 182 height 14
paste input ""GoDukes25""
click at [250, 318] on button "Apply" at bounding box center [244, 319] width 23 height 11
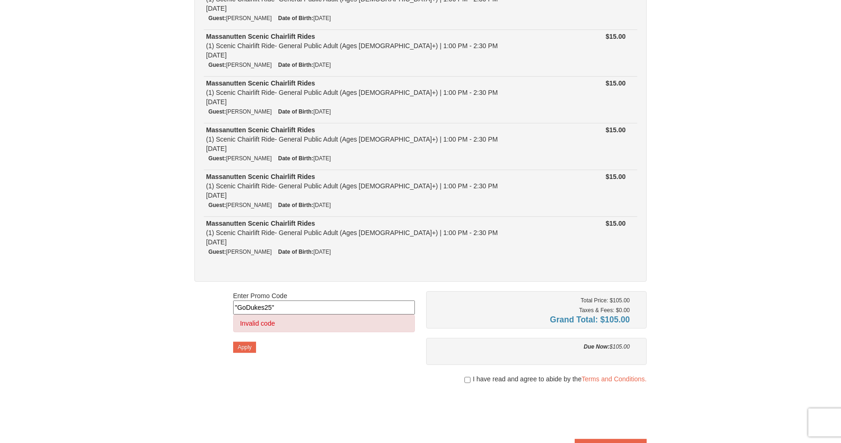
click at [286, 301] on input ""GoDukes25"" at bounding box center [324, 307] width 182 height 14
click at [238, 306] on input ""GoDukes25" at bounding box center [324, 307] width 182 height 14
type input "GoDukes25"
click at [247, 345] on button "Apply" at bounding box center [244, 347] width 23 height 11
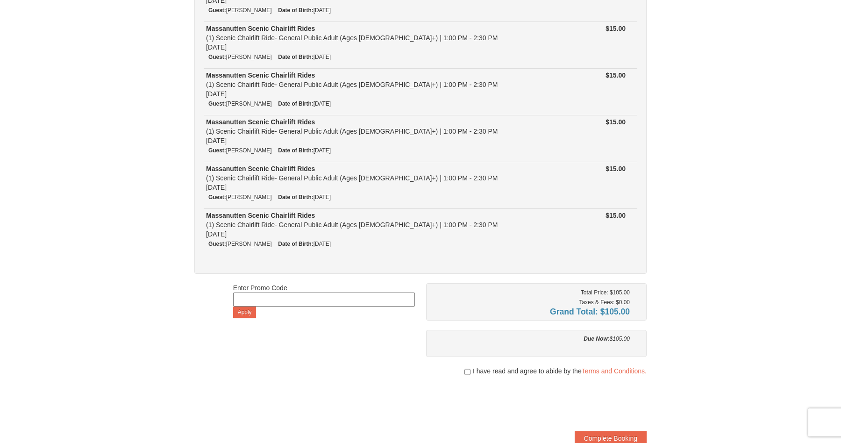
scroll to position [171, 0]
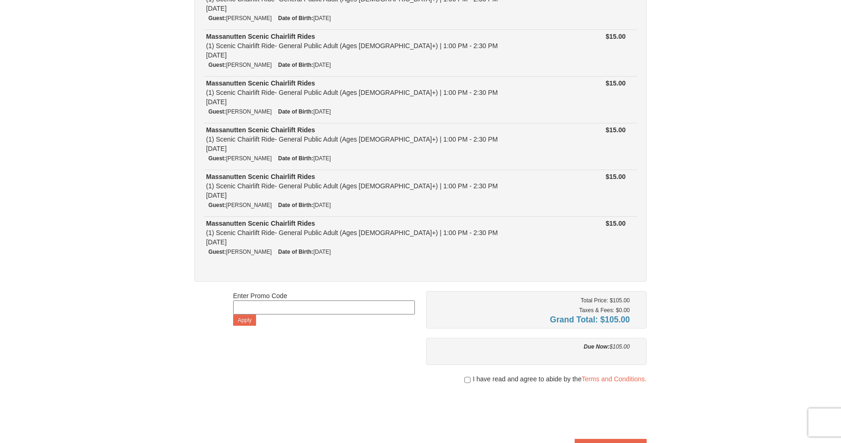
click at [332, 312] on input at bounding box center [324, 307] width 182 height 14
paste input ""GoDukes25""
click at [240, 305] on input ""GoDukes25" at bounding box center [324, 307] width 182 height 14
type input "GoDukes25"
click at [241, 319] on button "Apply" at bounding box center [244, 319] width 23 height 11
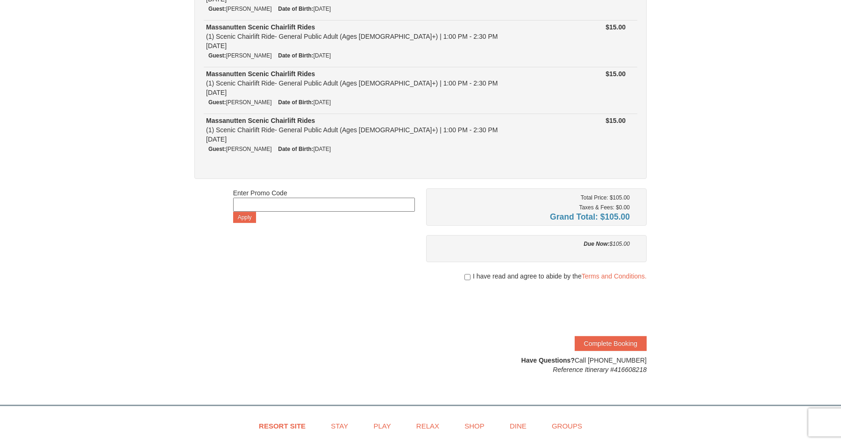
scroll to position [275, 0]
click at [473, 276] on span "I have read and agree to abide by the Terms and Conditions." at bounding box center [560, 274] width 174 height 9
click at [467, 275] on input "checkbox" at bounding box center [467, 275] width 6 height 7
checkbox input "true"
click at [584, 340] on button "Complete Booking" at bounding box center [611, 342] width 72 height 15
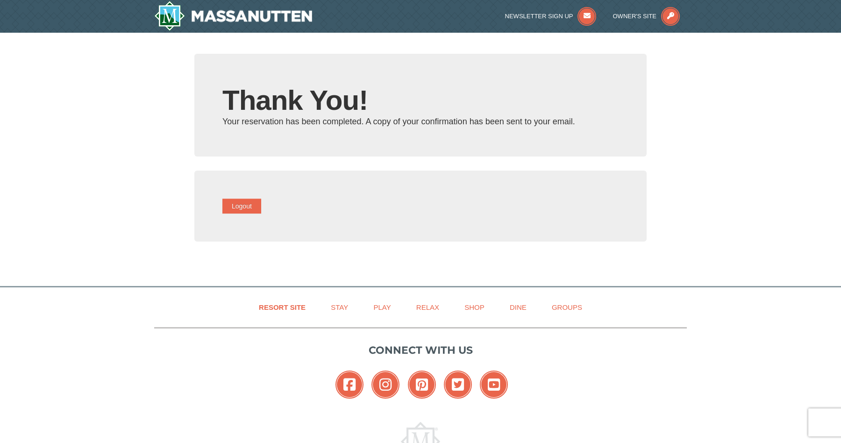
type input "mahimasubedi99@gmail.com"
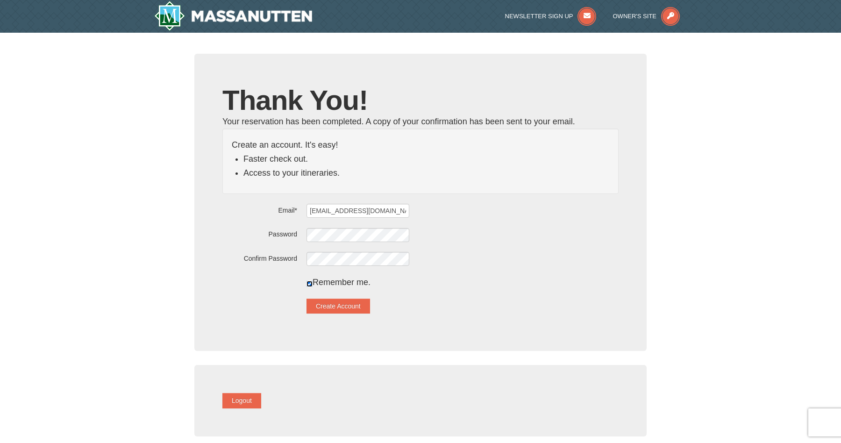
click at [313, 284] on input "checkbox" at bounding box center [309, 284] width 6 height 6
checkbox input "false"
click at [344, 303] on button "Create Account" at bounding box center [338, 306] width 64 height 15
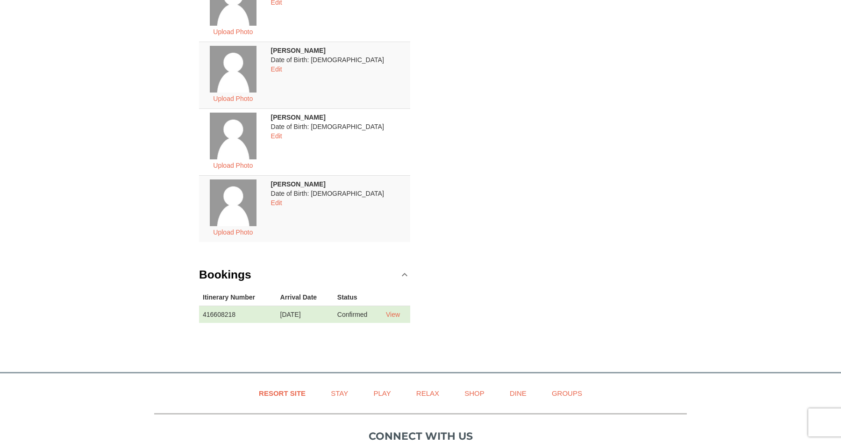
scroll to position [433, 0]
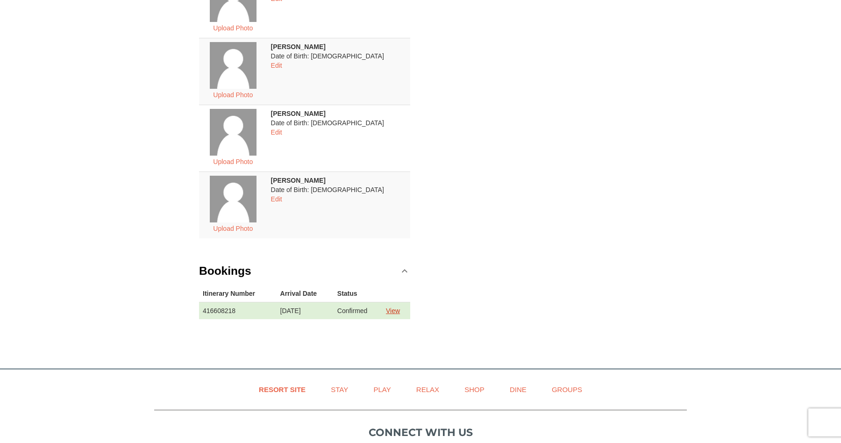
click at [396, 309] on link "View" at bounding box center [393, 310] width 14 height 7
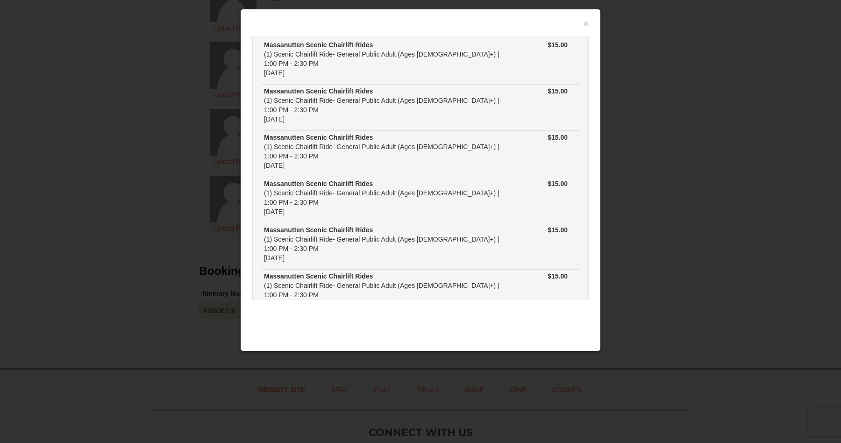
scroll to position [0, 0]
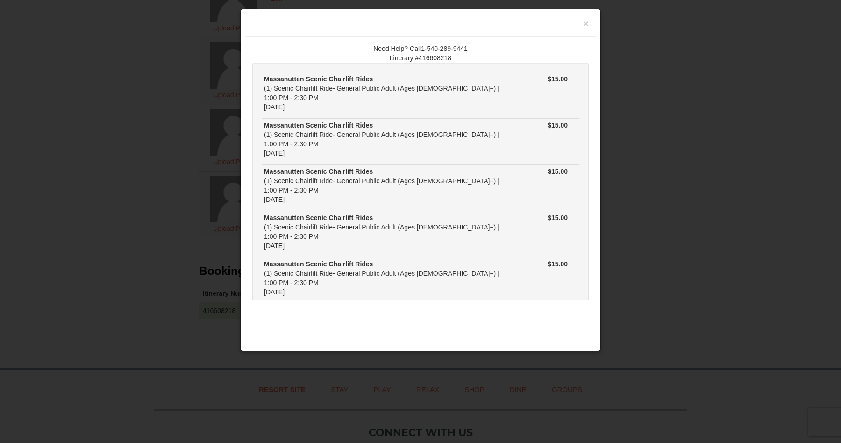
click at [580, 24] on h3 at bounding box center [420, 25] width 336 height 14
click at [598, 30] on div "× Need Help? Call1-540-289-9441 Itinerary #416608218 Massanutten Scenic Chairli…" at bounding box center [420, 180] width 361 height 342
click at [588, 28] on button "×" at bounding box center [586, 23] width 6 height 9
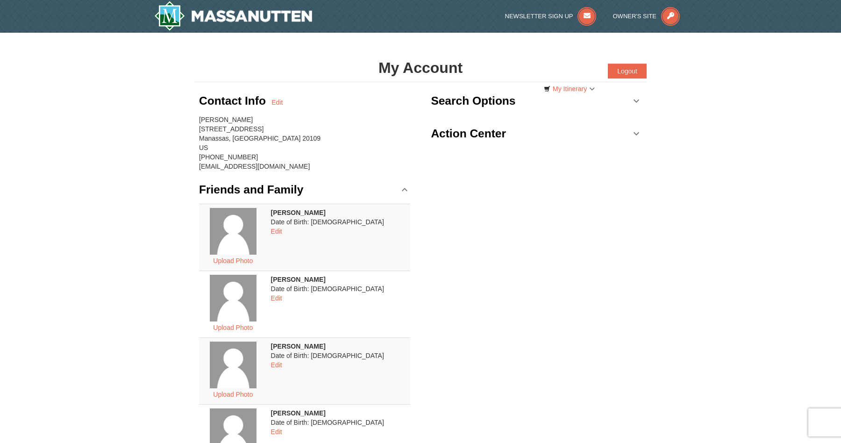
click at [635, 102] on link "Search Options" at bounding box center [536, 101] width 211 height 28
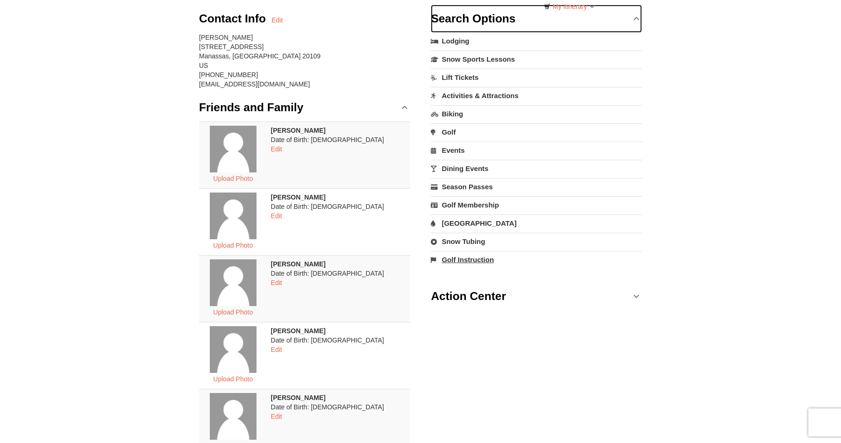
scroll to position [86, 0]
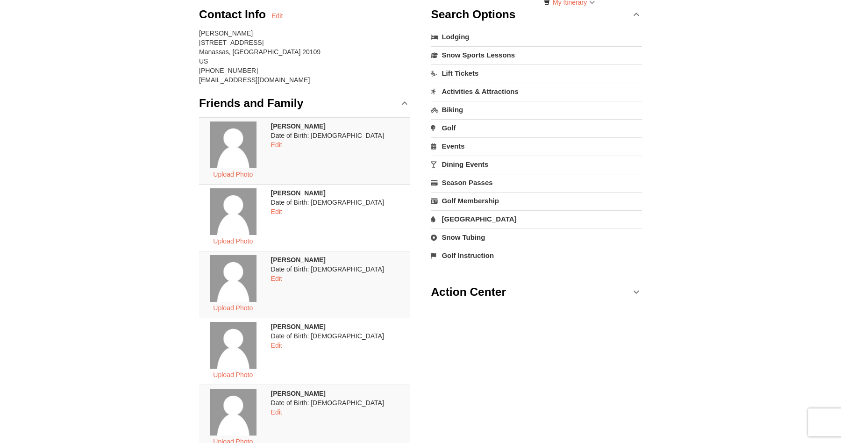
click at [635, 293] on link "Action Center" at bounding box center [536, 292] width 211 height 28
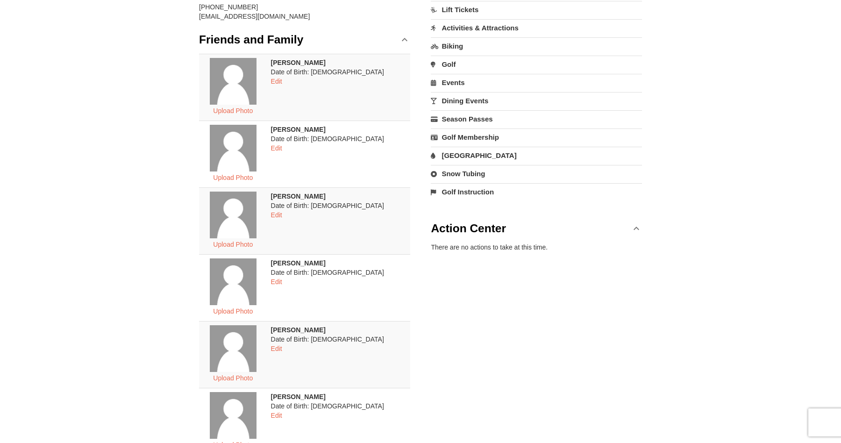
scroll to position [0, 0]
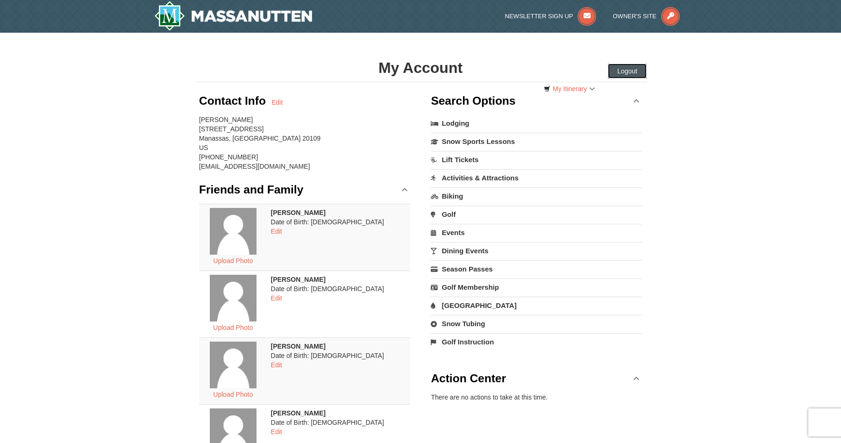
click at [631, 67] on button "Logout" at bounding box center [627, 71] width 39 height 15
